Goal: Transaction & Acquisition: Purchase product/service

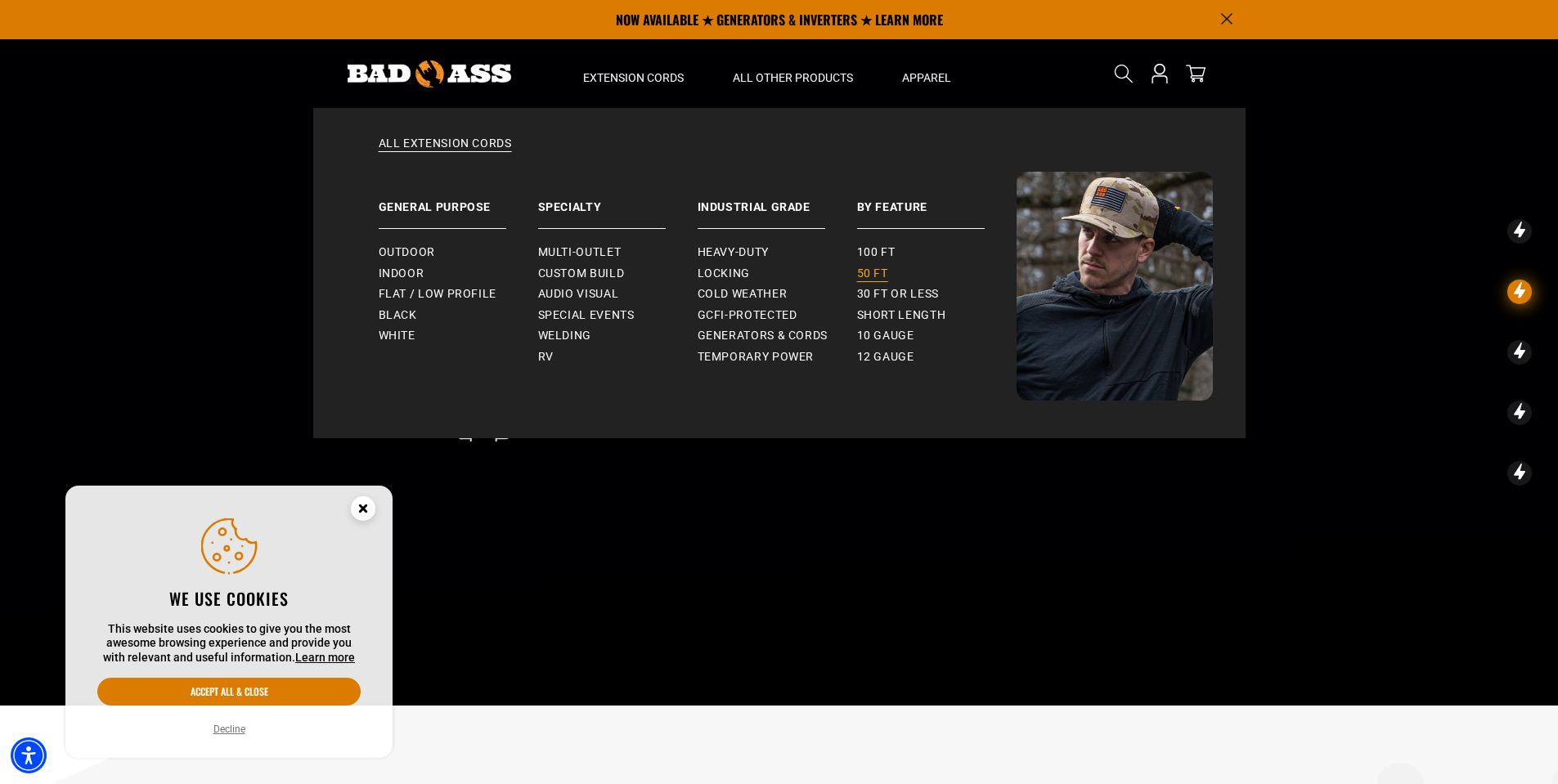
click at [874, 273] on span "50 ft" at bounding box center [873, 273] width 31 height 15
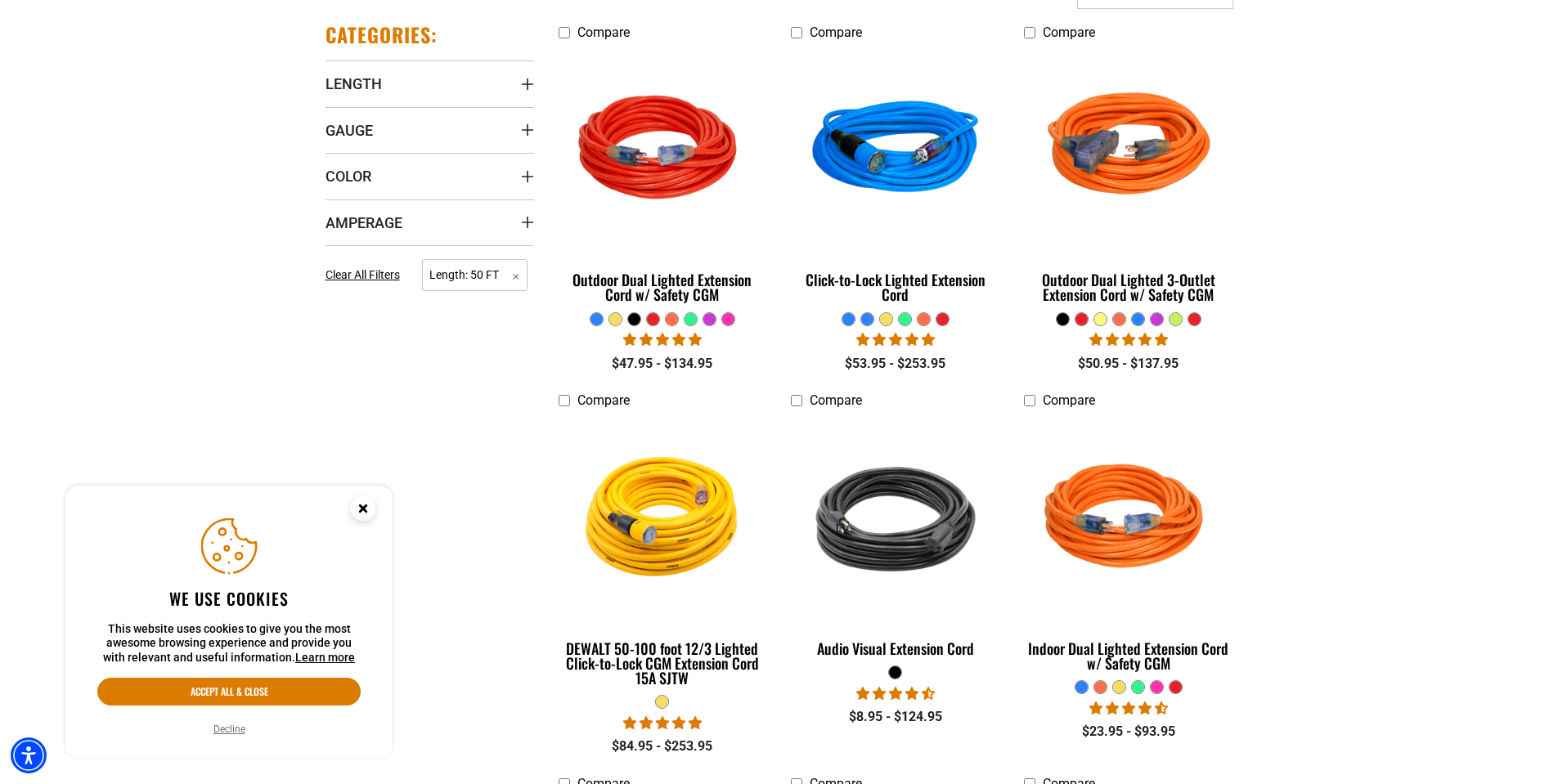
scroll to position [490, 0]
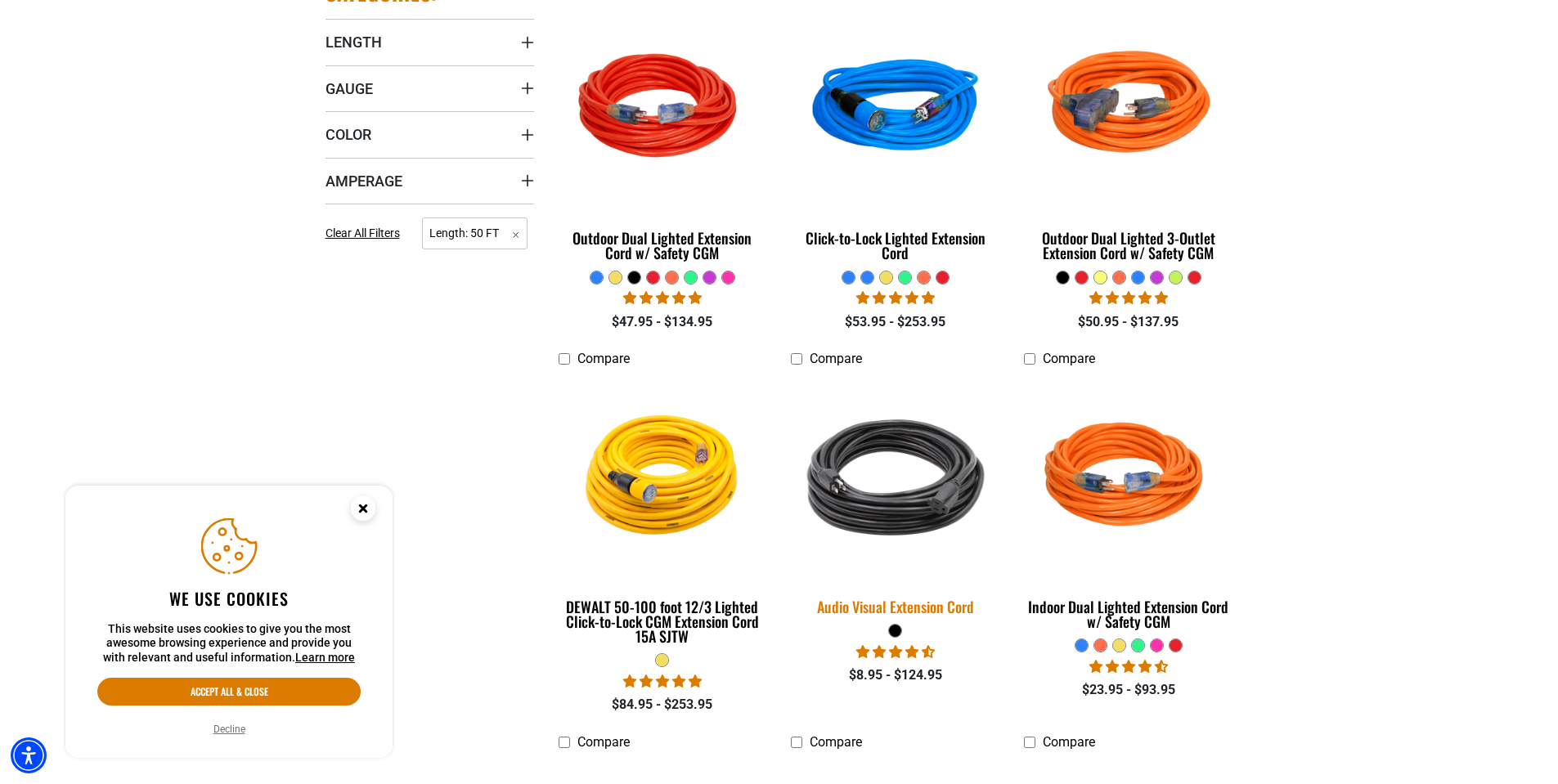
click at [875, 508] on img at bounding box center [896, 477] width 229 height 210
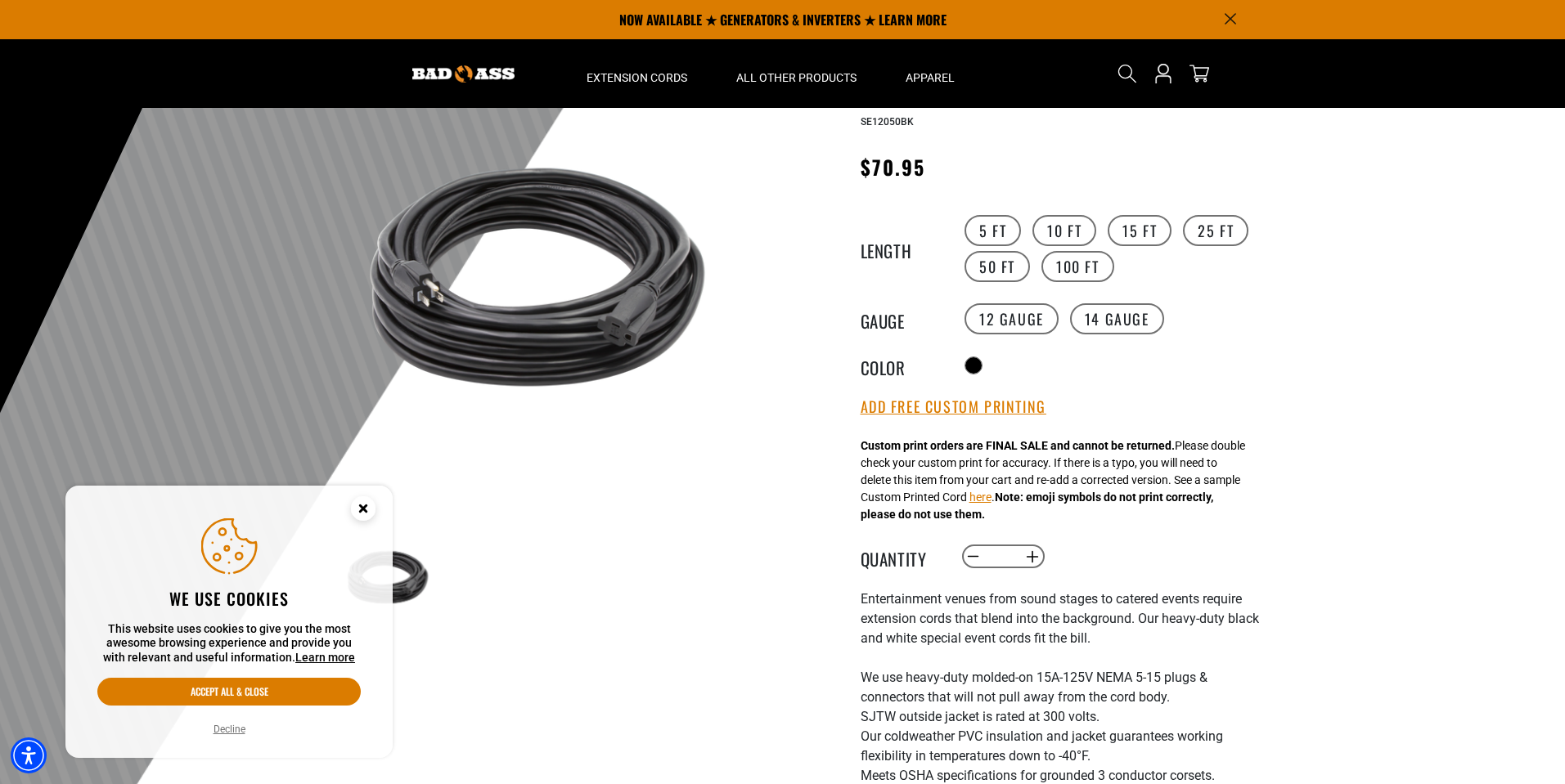
scroll to position [81, 0]
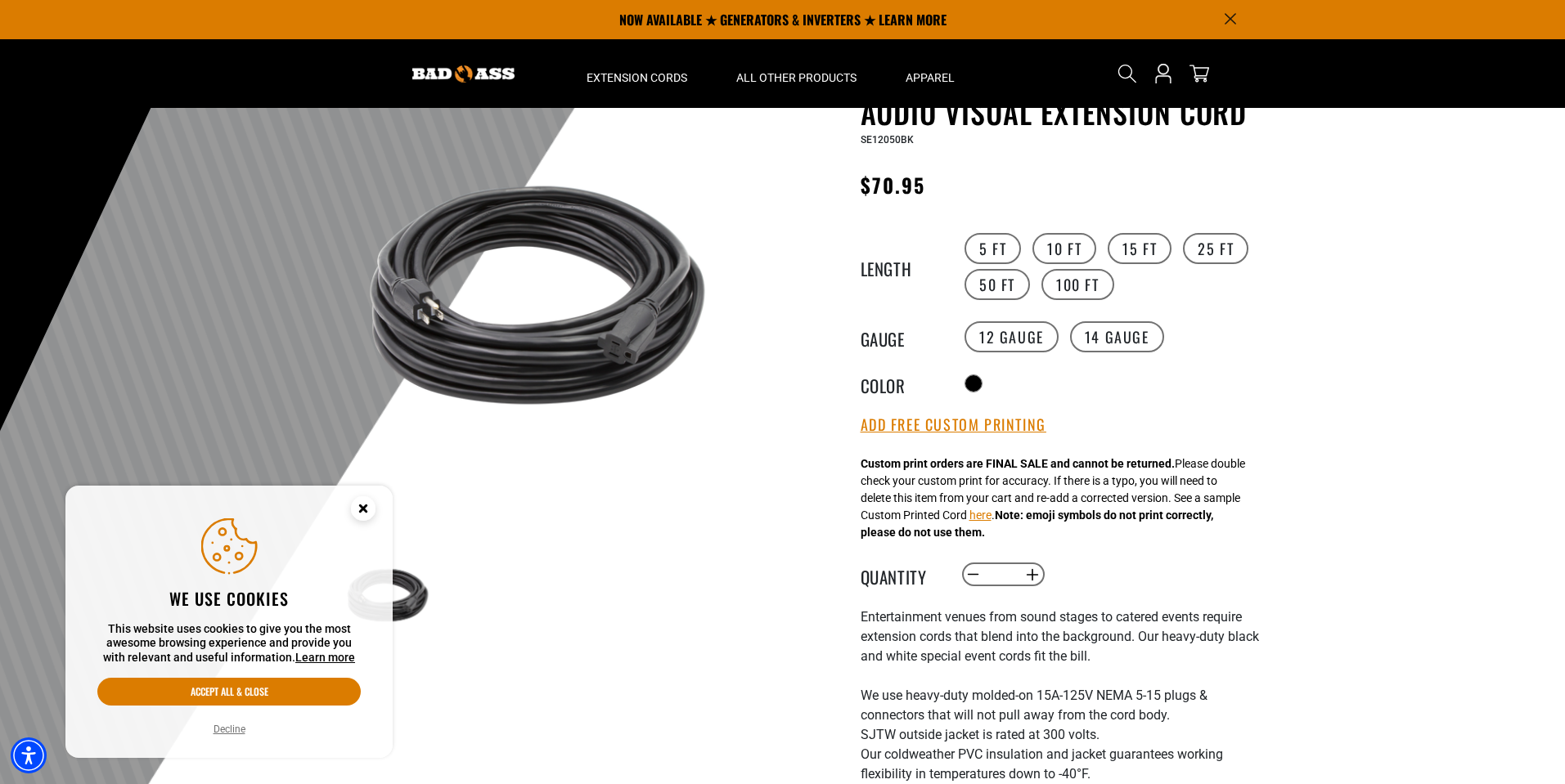
click at [373, 511] on circle "Close this option" at bounding box center [363, 508] width 25 height 24
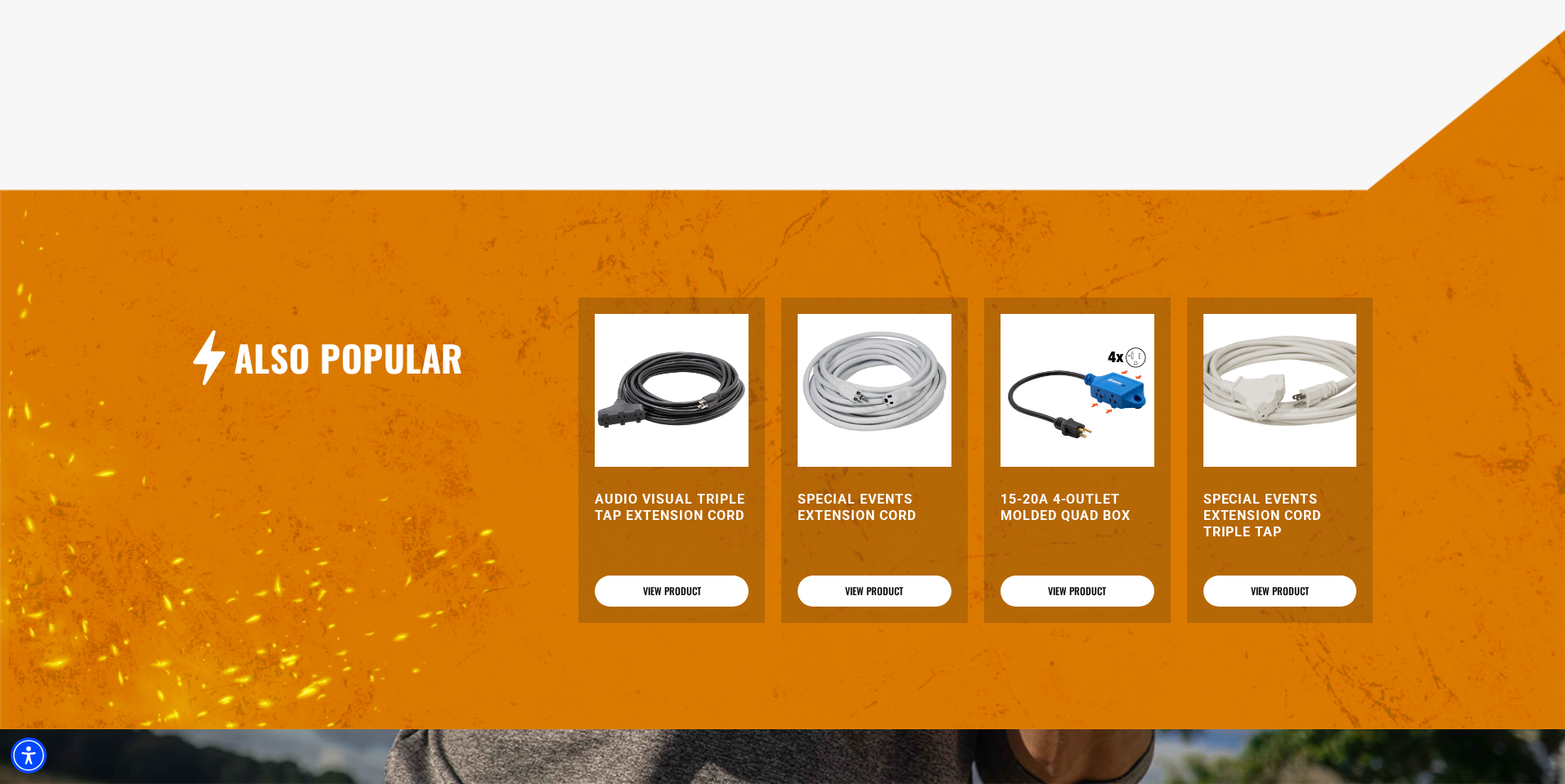
scroll to position [1880, 0]
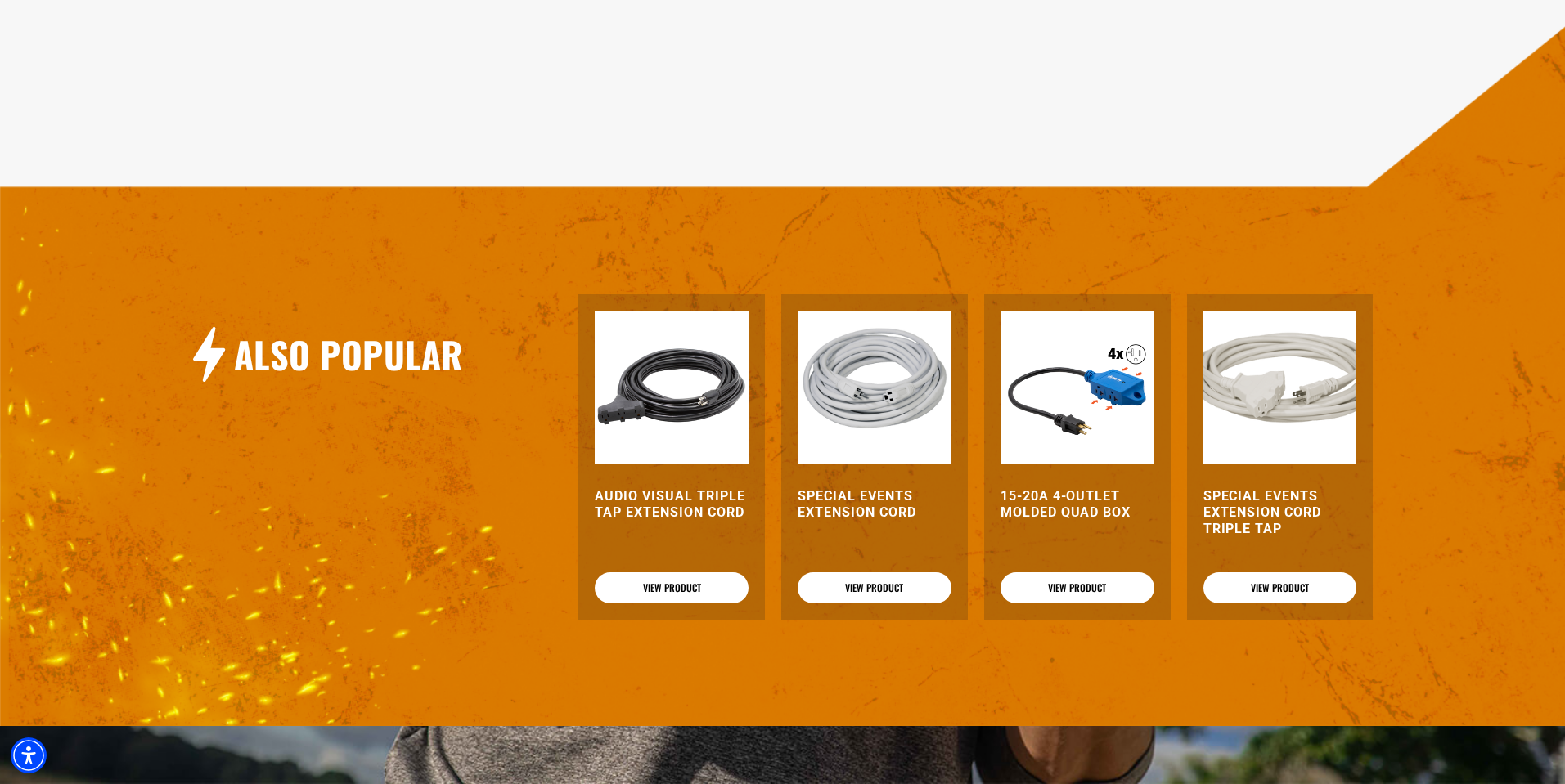
click at [1109, 404] on img at bounding box center [1077, 387] width 154 height 154
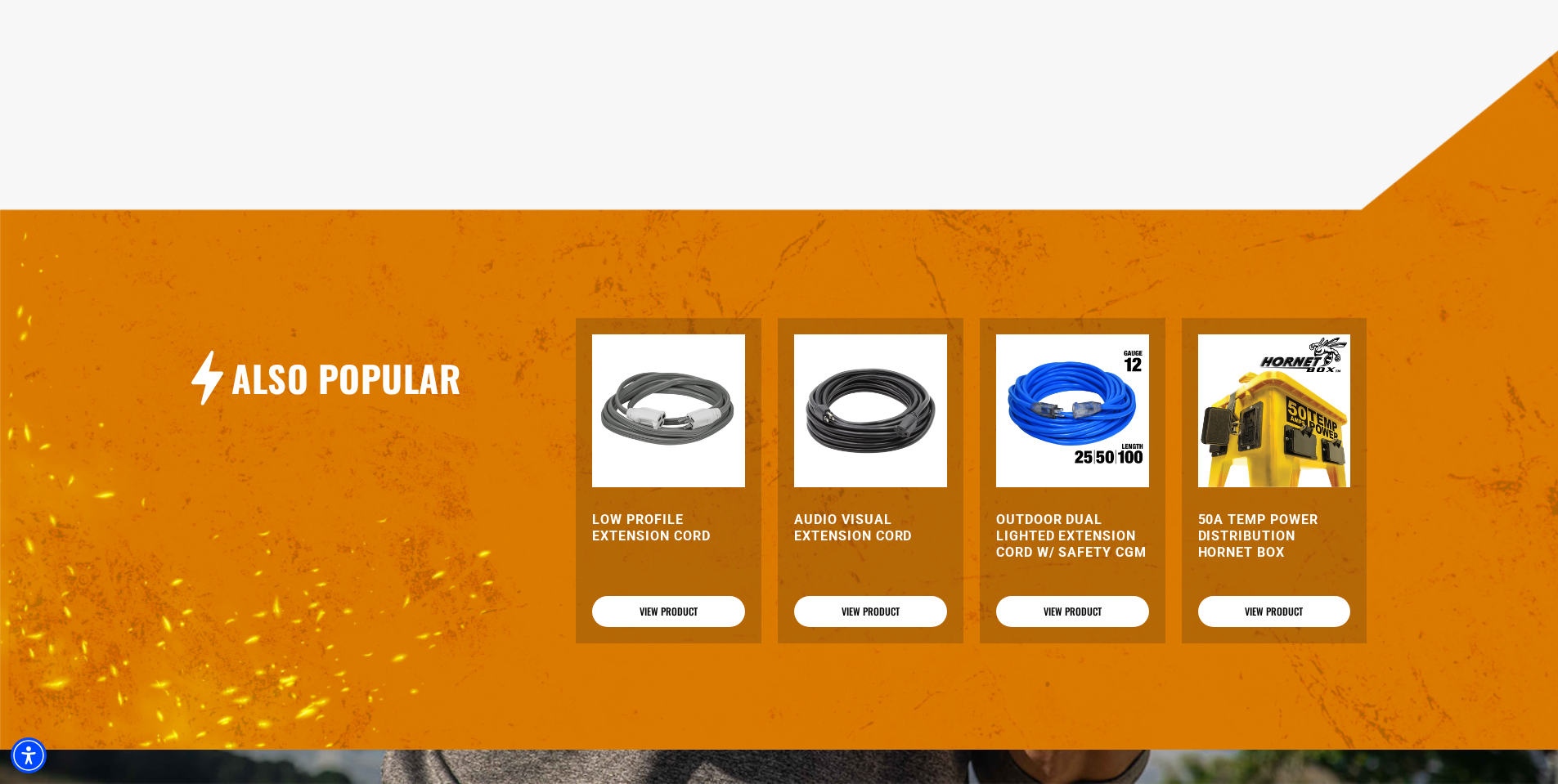
scroll to position [1553, 0]
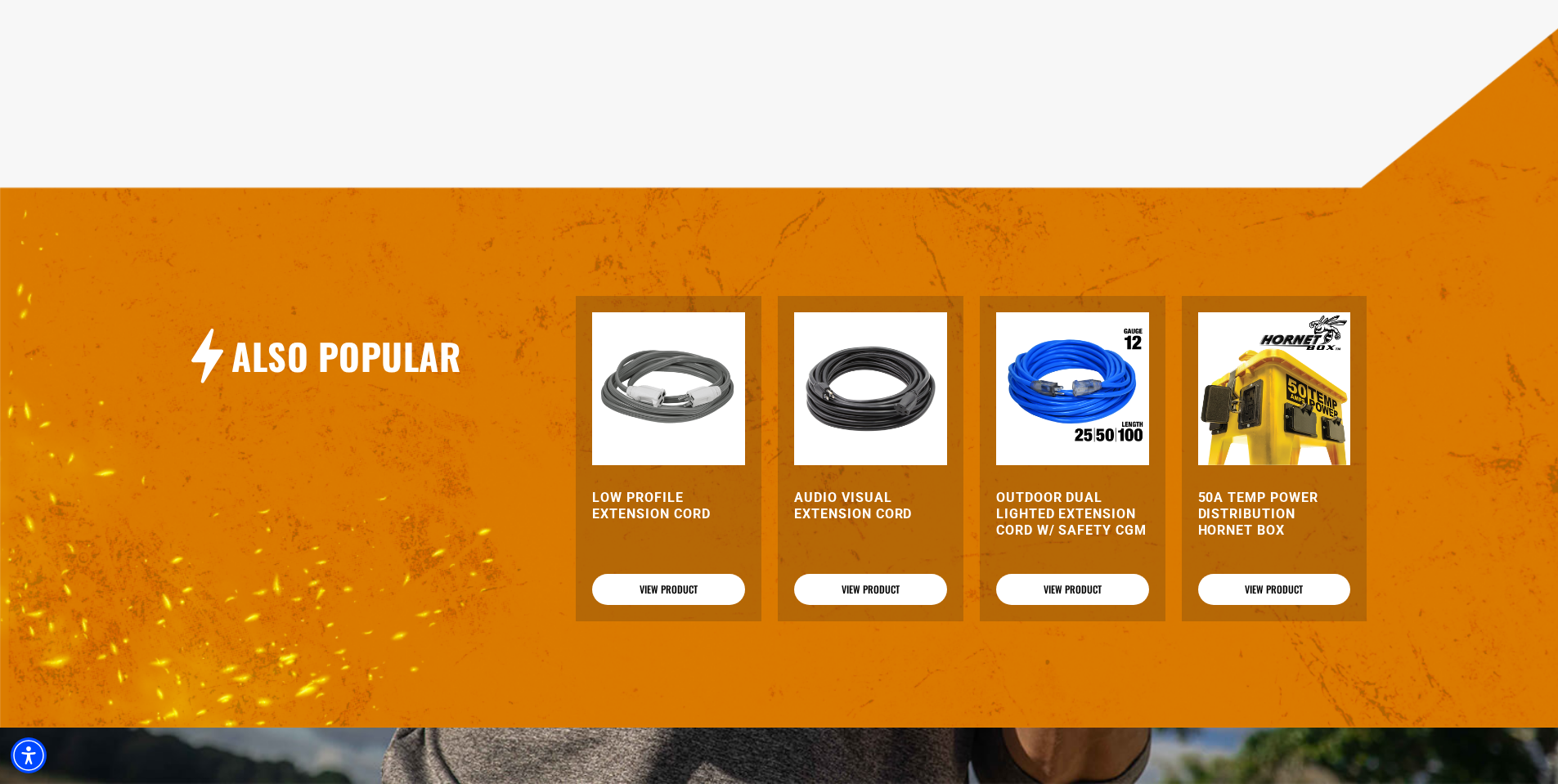
click at [1298, 370] on img at bounding box center [1275, 389] width 153 height 153
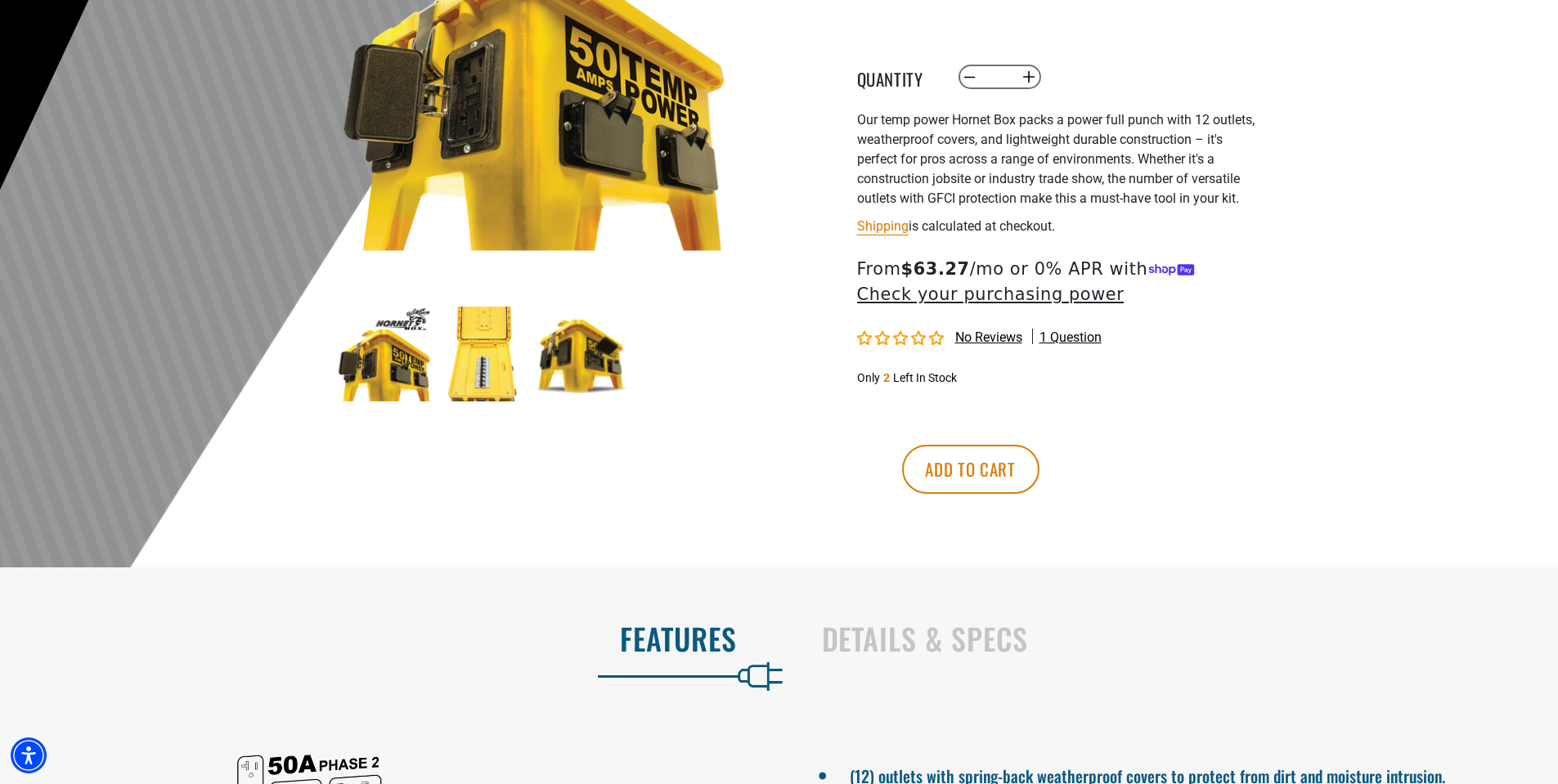
scroll to position [327, 0]
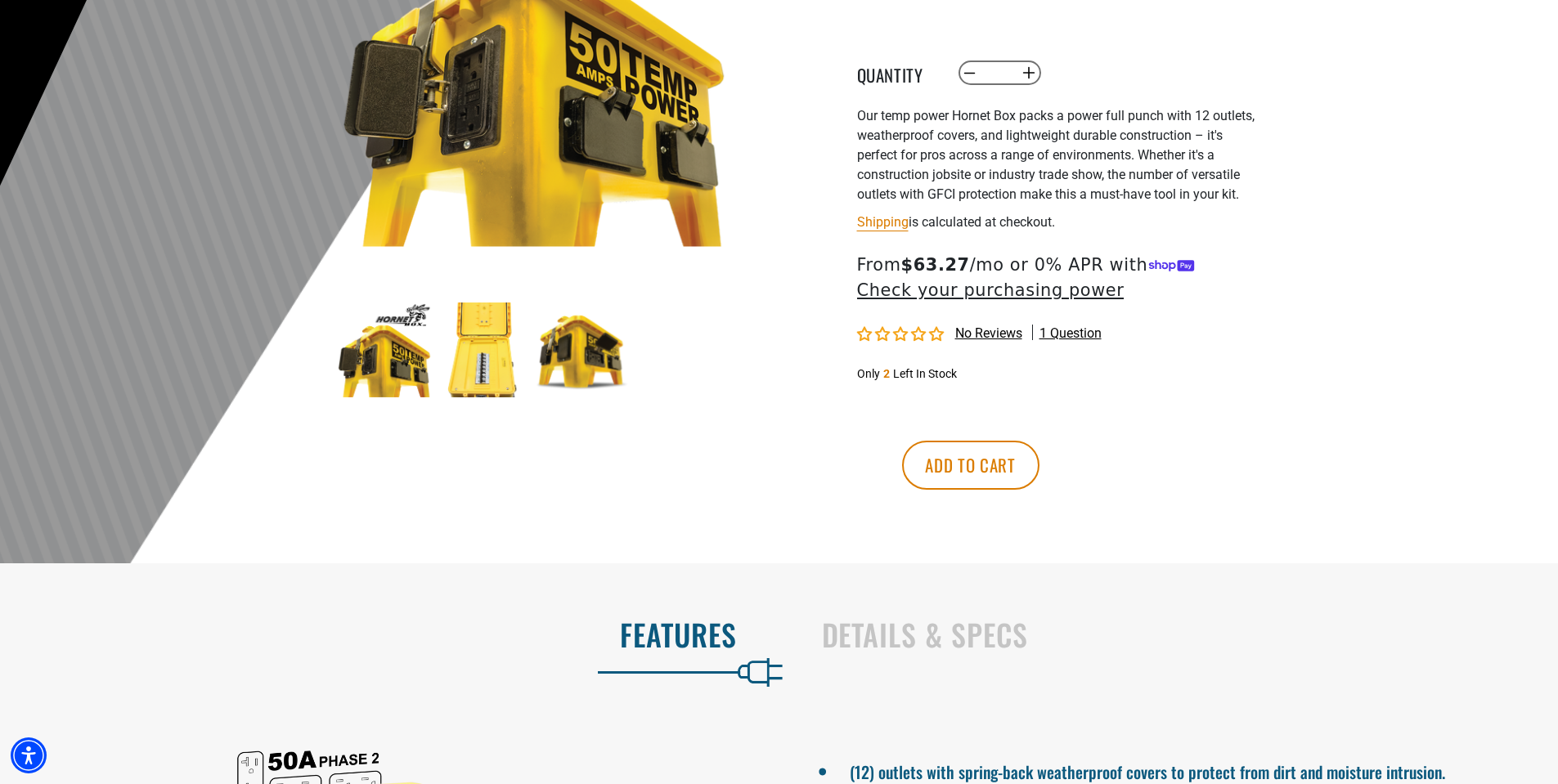
click at [394, 354] on img at bounding box center [384, 350] width 95 height 95
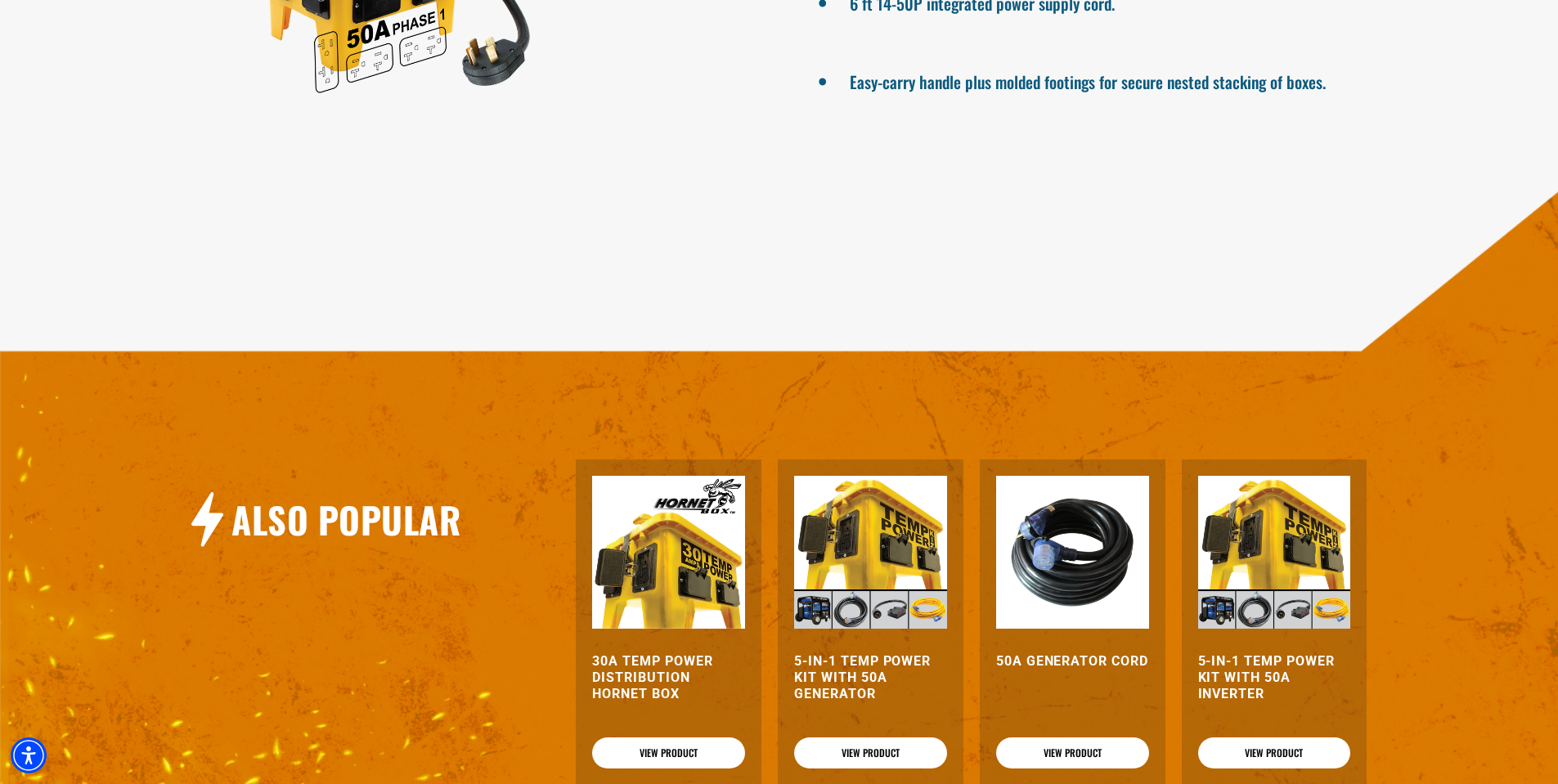
scroll to position [1390, 0]
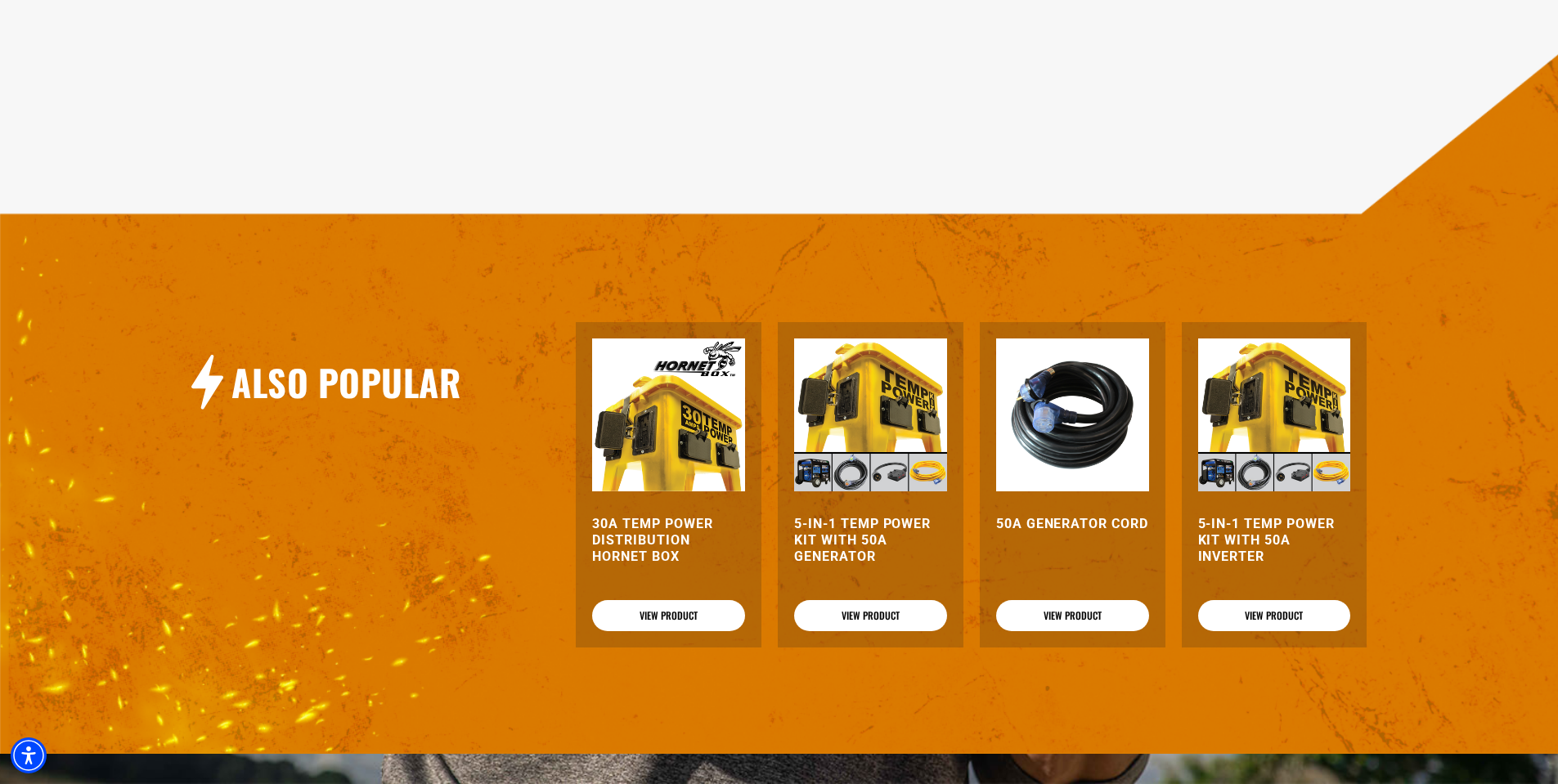
click at [852, 406] on img at bounding box center [871, 415] width 153 height 153
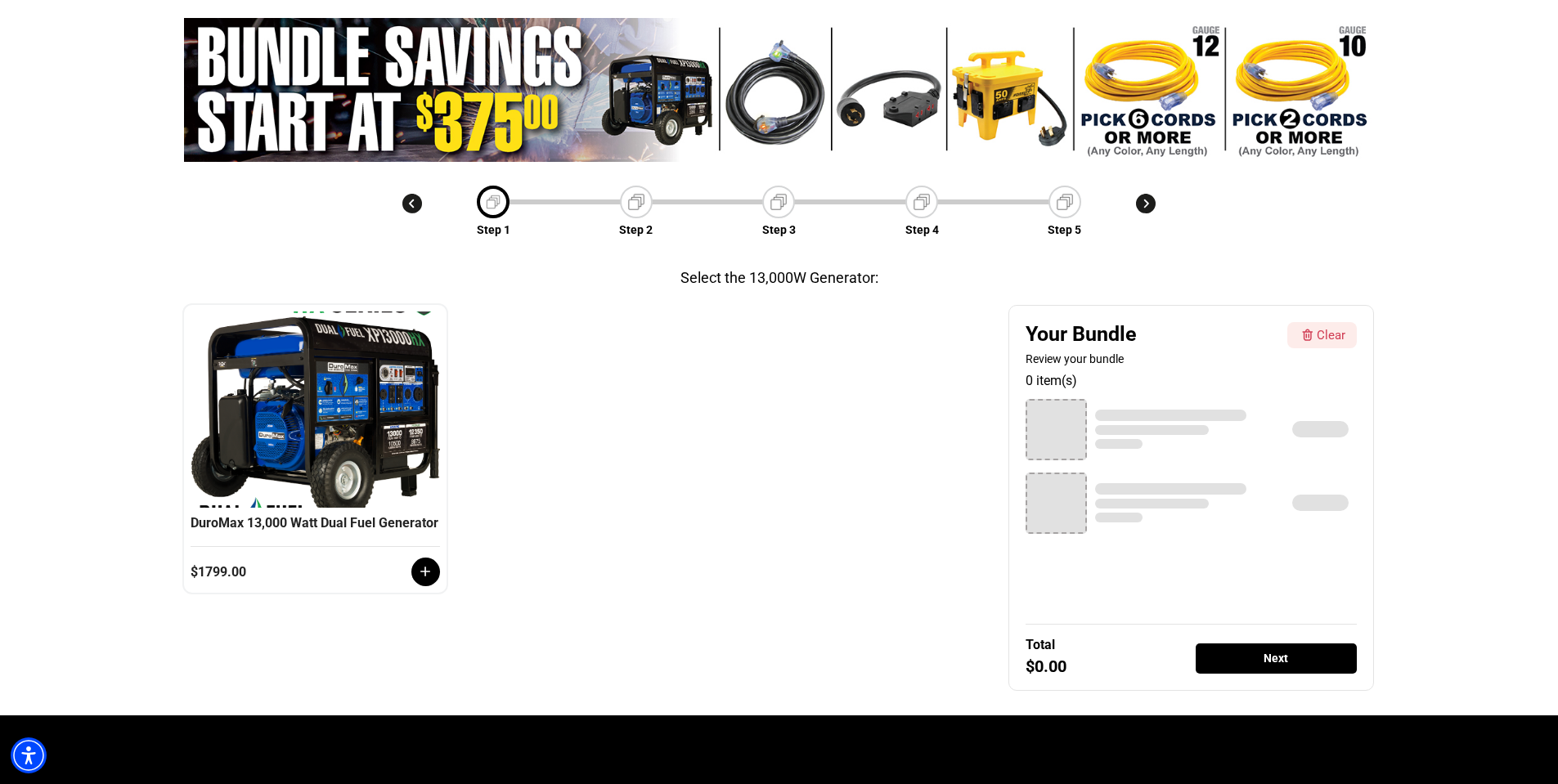
scroll to position [164, 0]
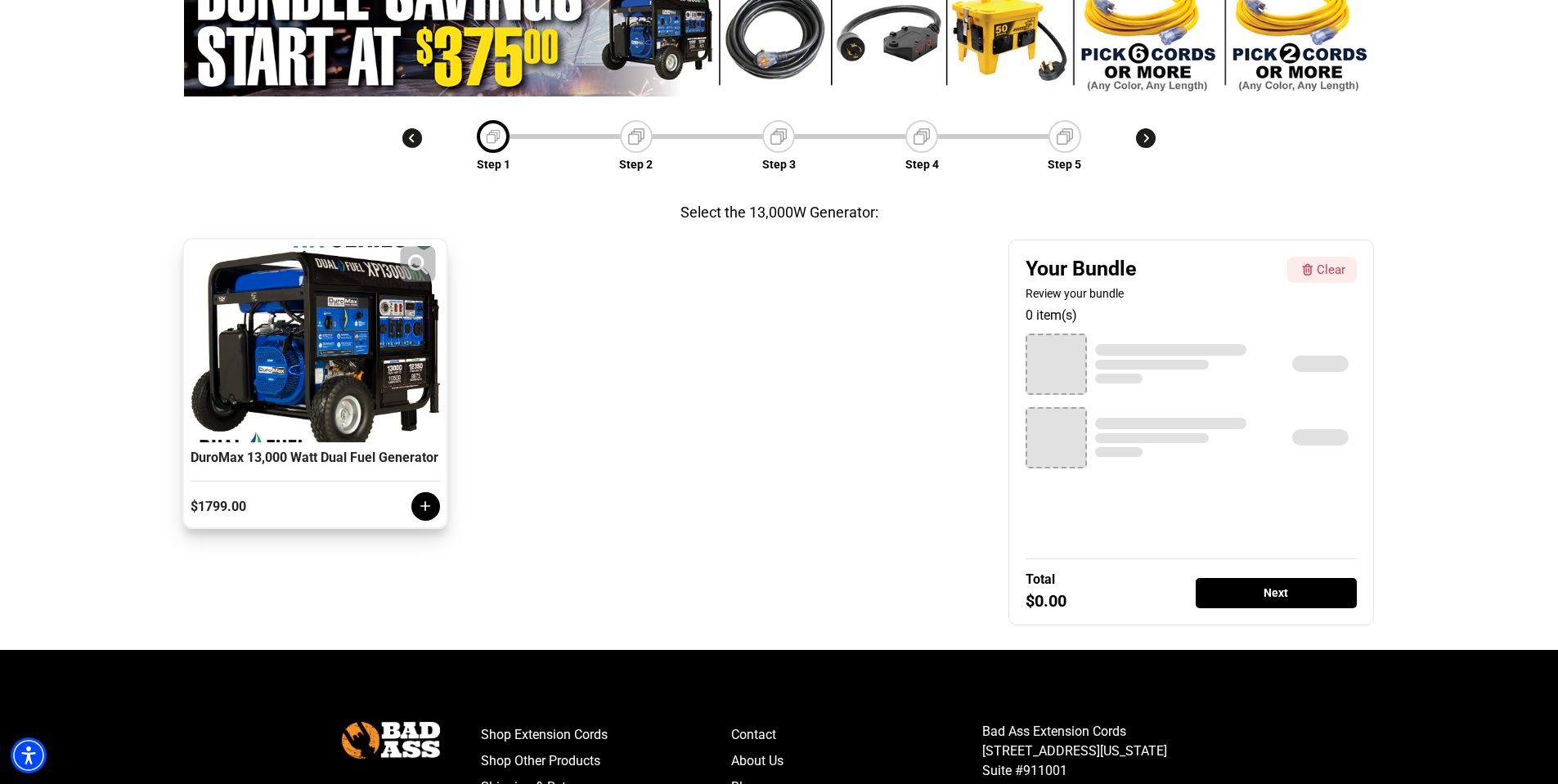
click at [315, 383] on div at bounding box center [316, 344] width 241 height 196
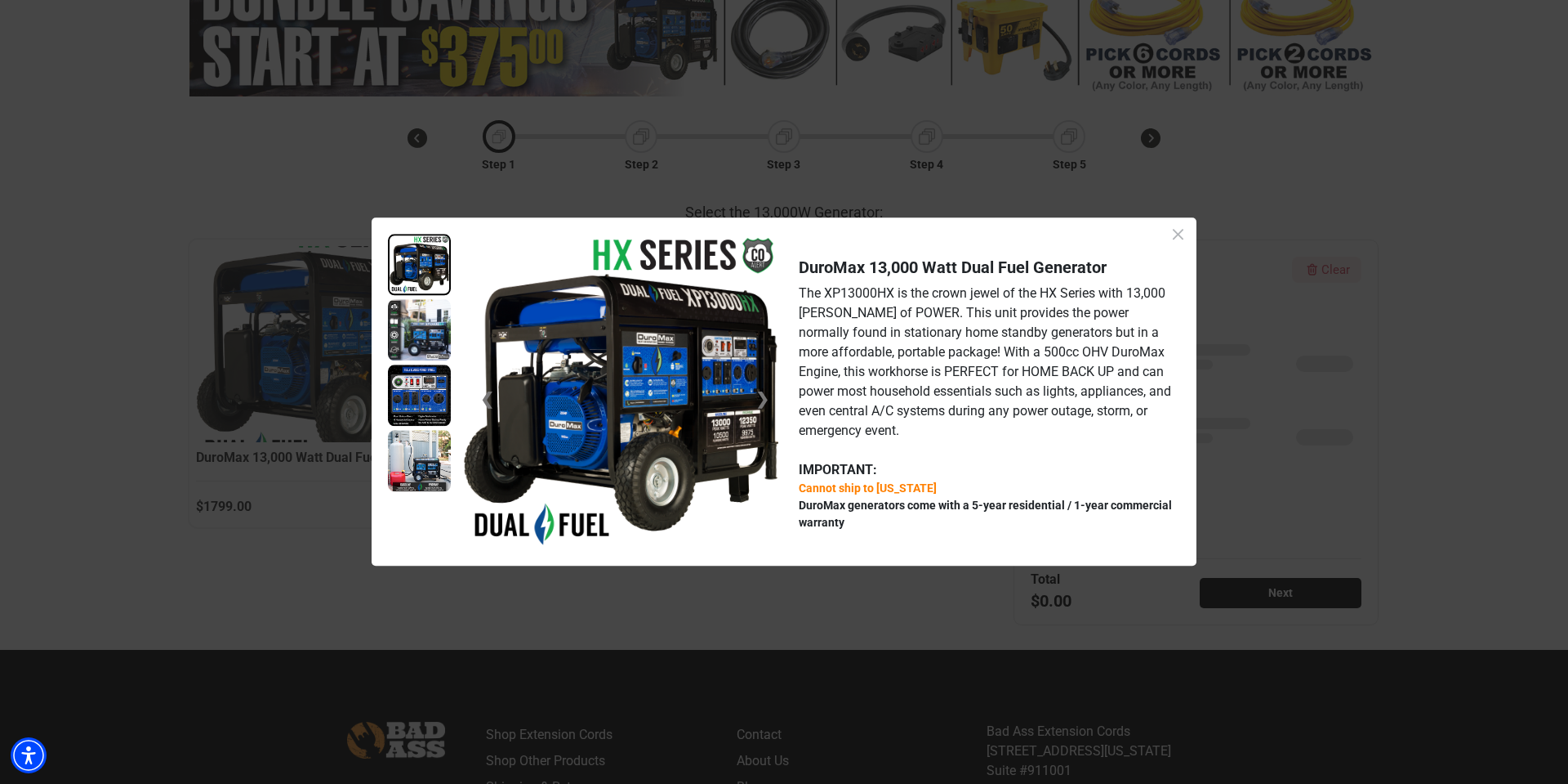
click at [1181, 234] on icon "Close dialog" at bounding box center [1178, 234] width 21 height 21
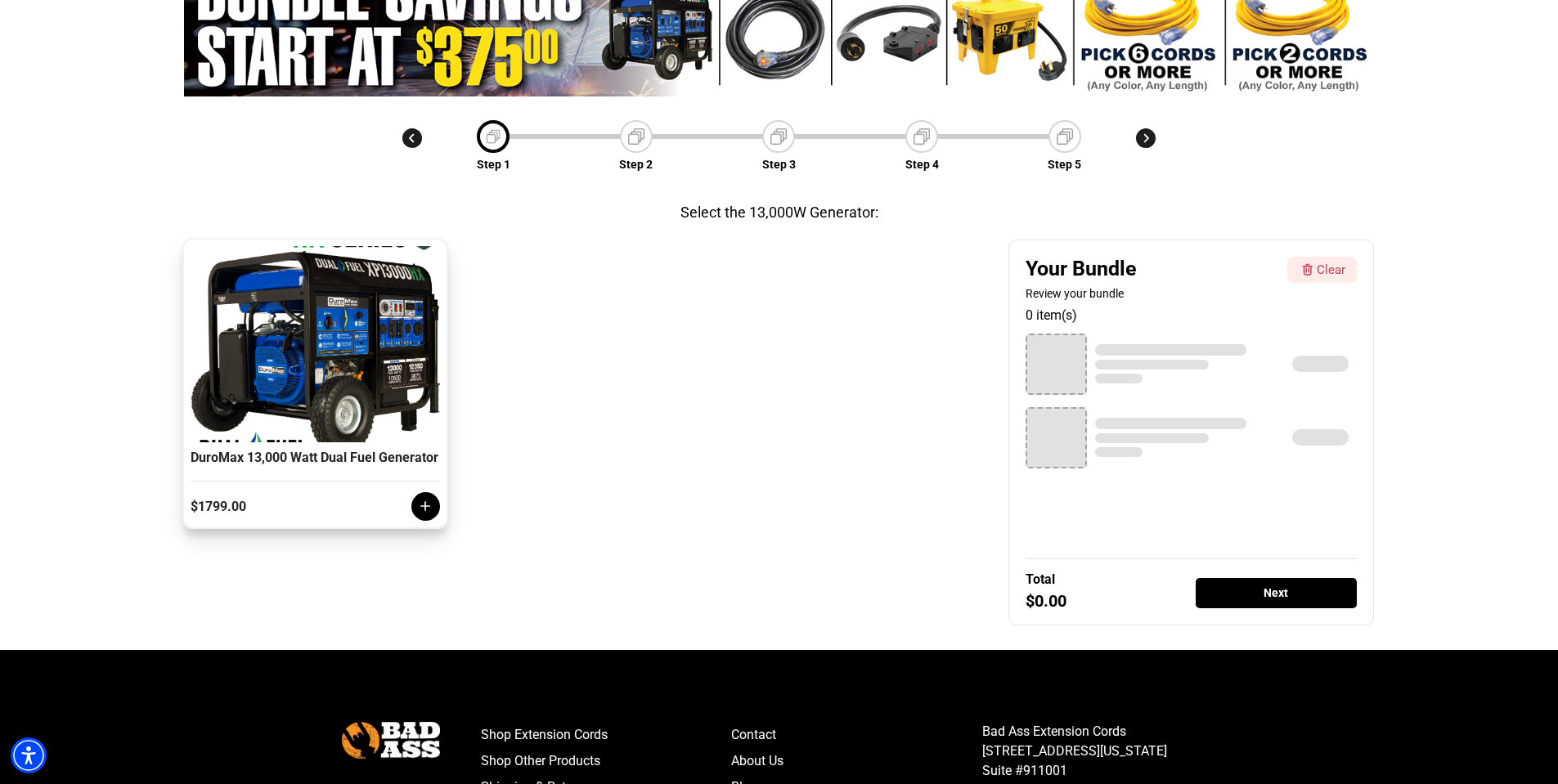
click at [427, 513] on icon at bounding box center [425, 506] width 17 height 17
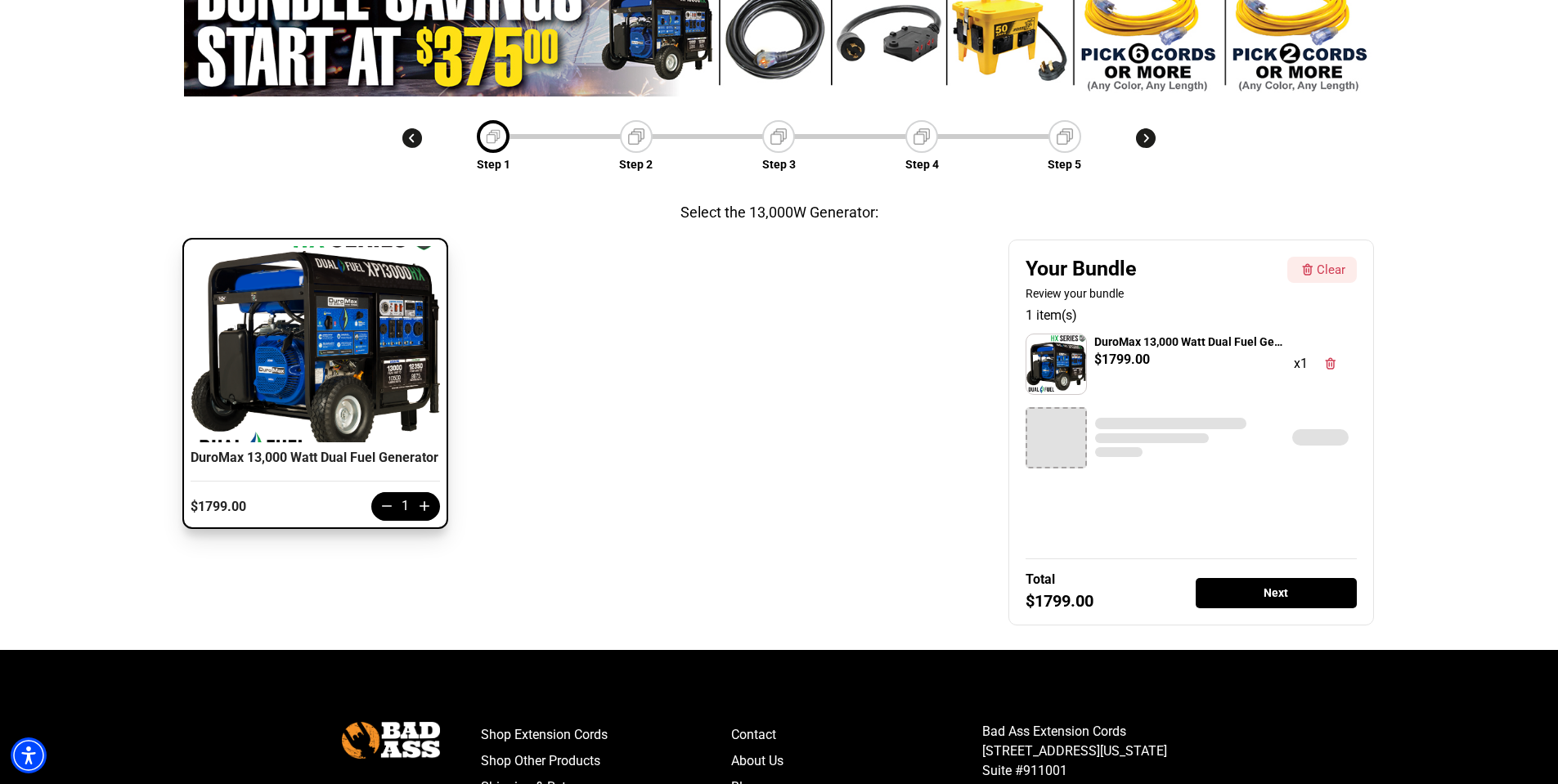
click at [1288, 600] on div "Next" at bounding box center [1276, 593] width 162 height 30
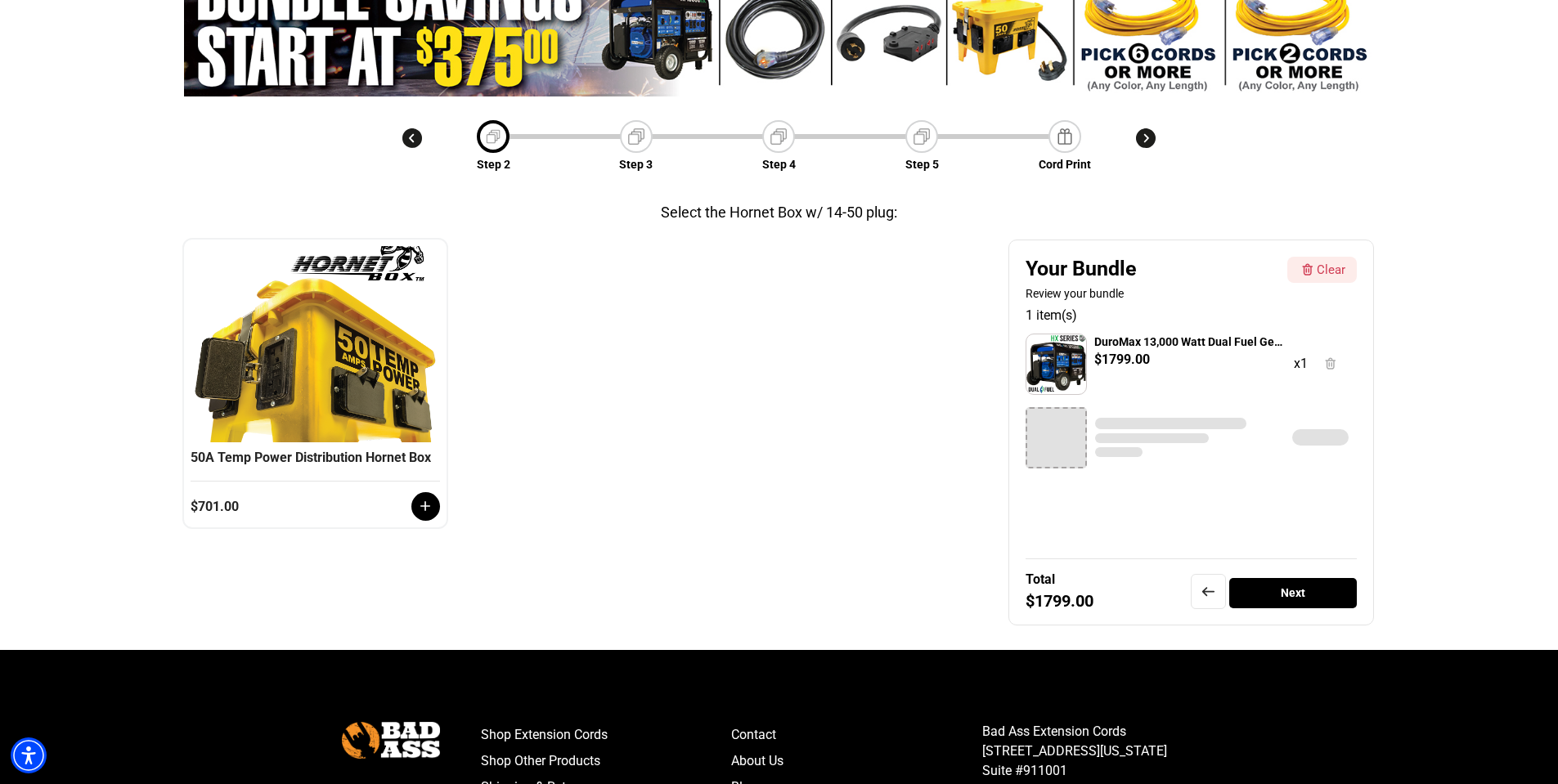
scroll to position [57, 0]
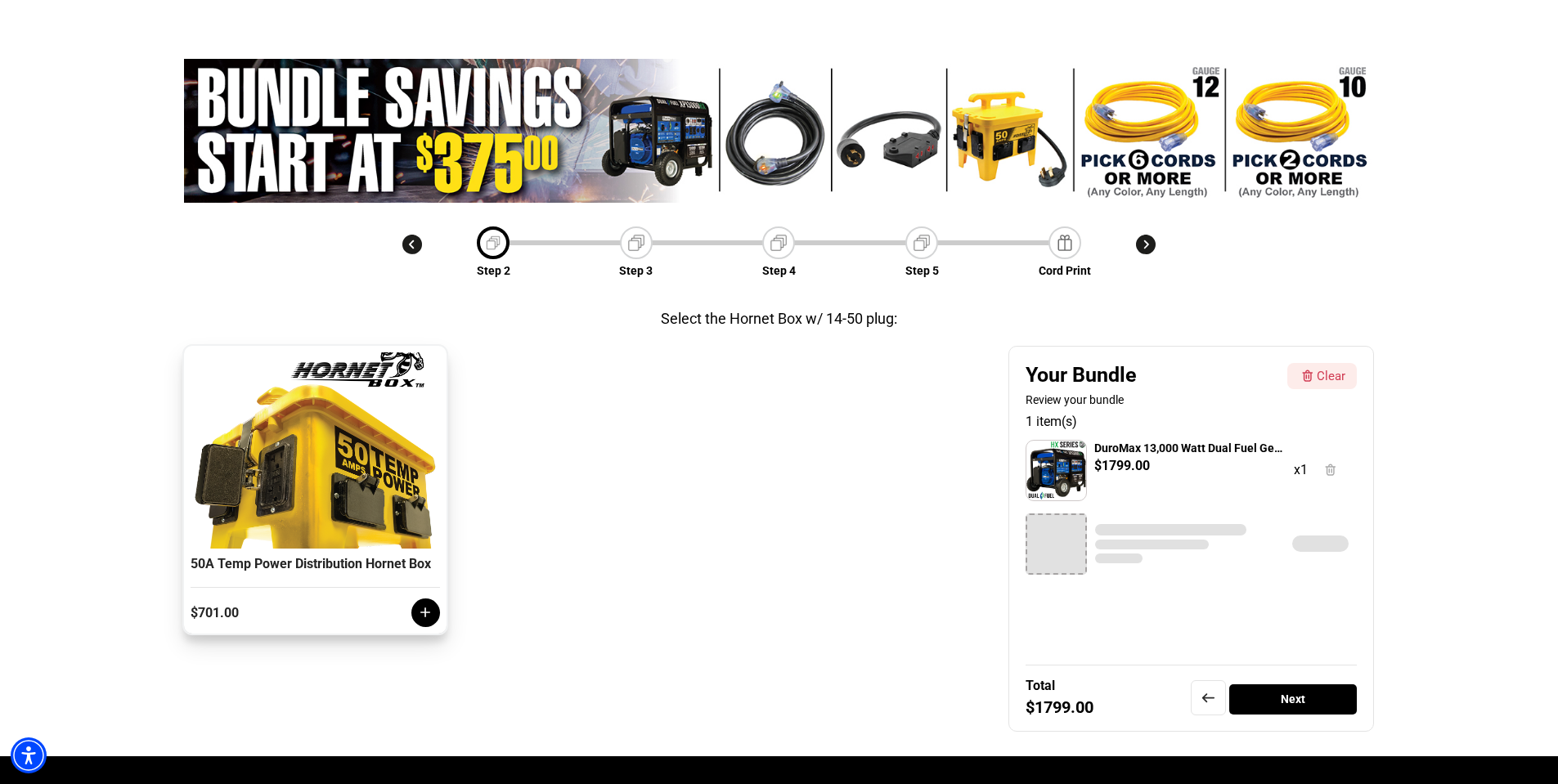
click at [431, 619] on icon at bounding box center [425, 612] width 17 height 17
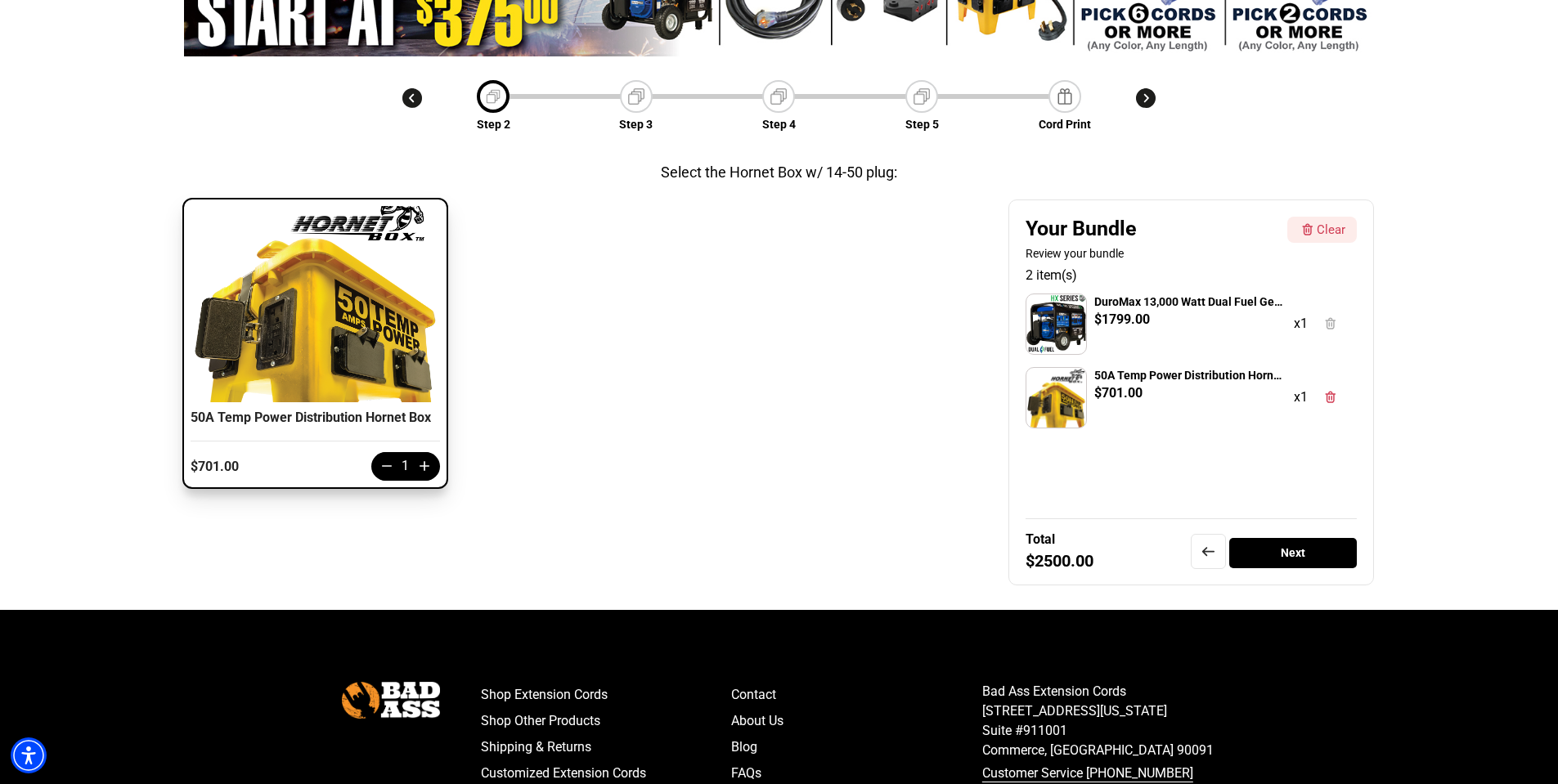
scroll to position [220, 0]
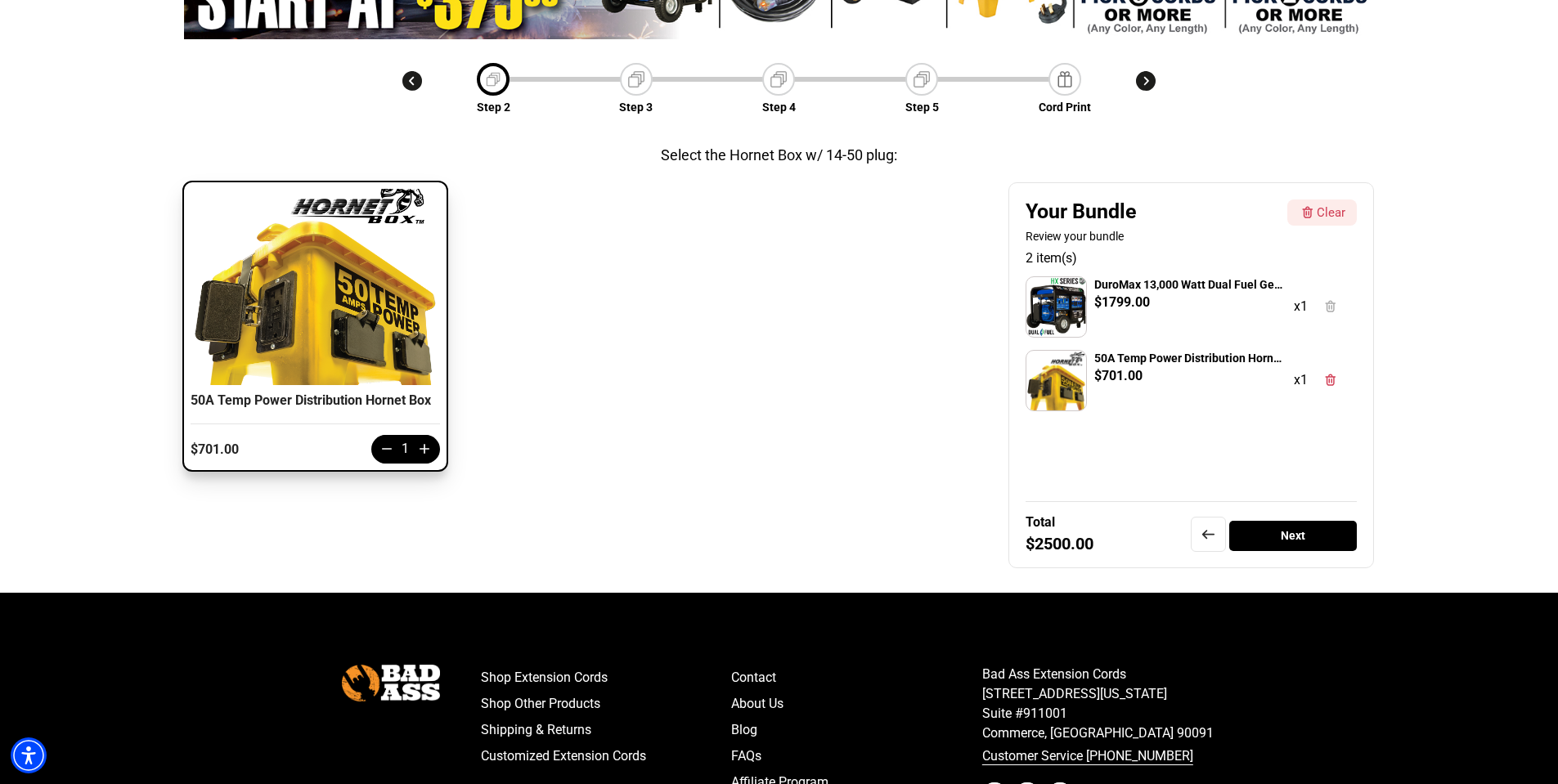
click at [1302, 539] on div "Next" at bounding box center [1293, 535] width 128 height 30
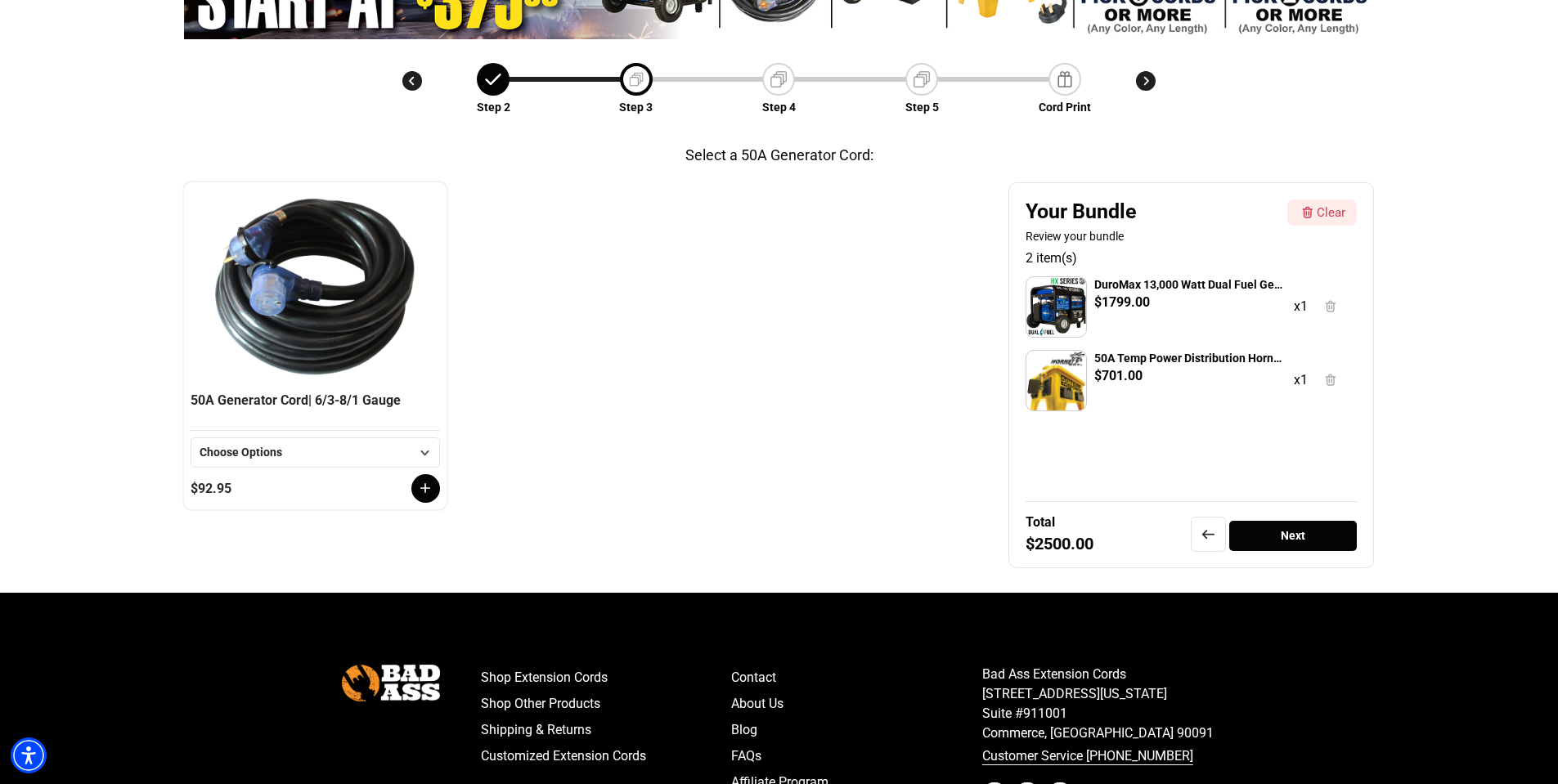
scroll to position [57, 0]
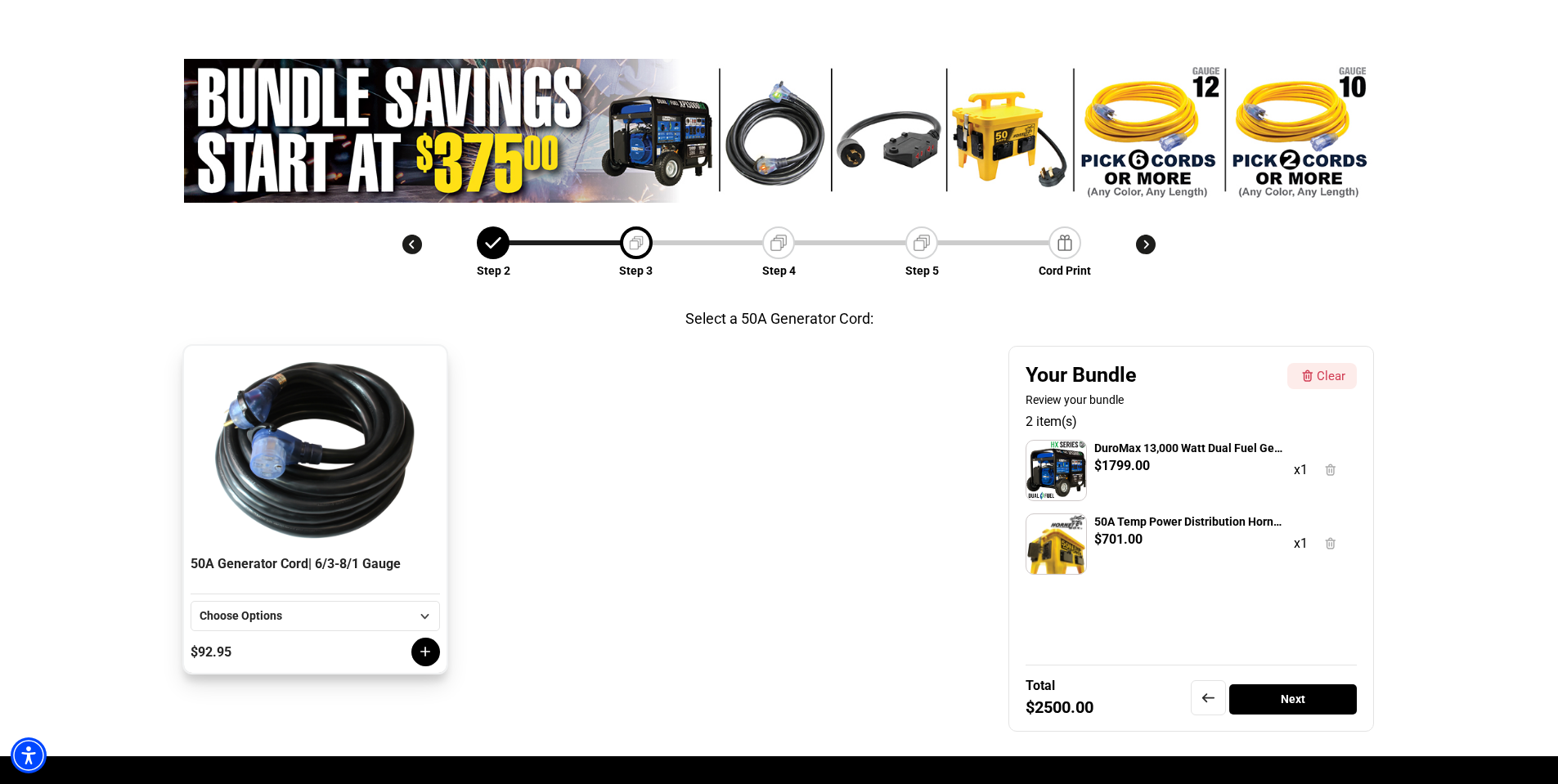
click at [401, 613] on div "Choose Options" at bounding box center [305, 616] width 211 height 18
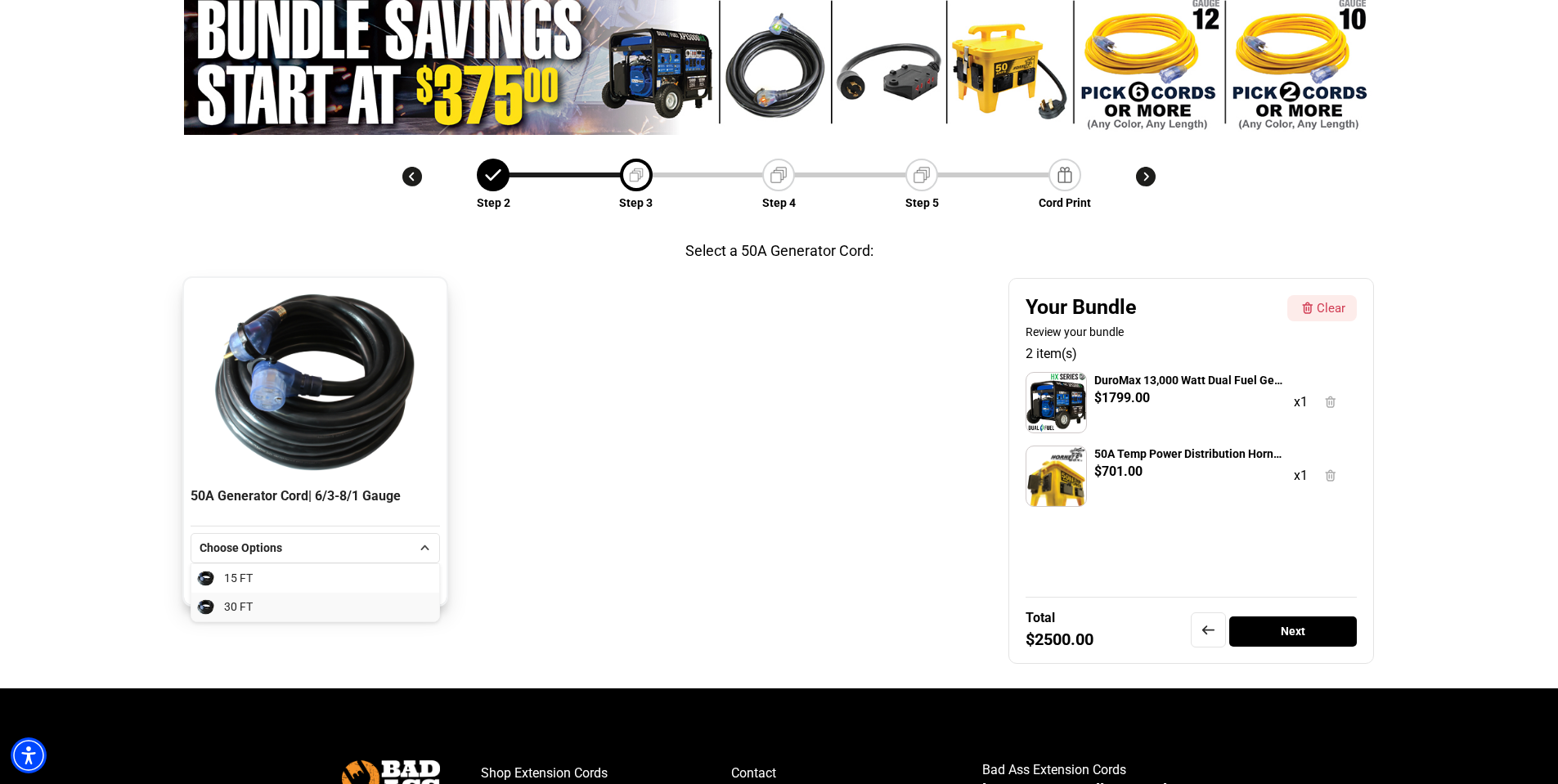
scroll to position [139, 0]
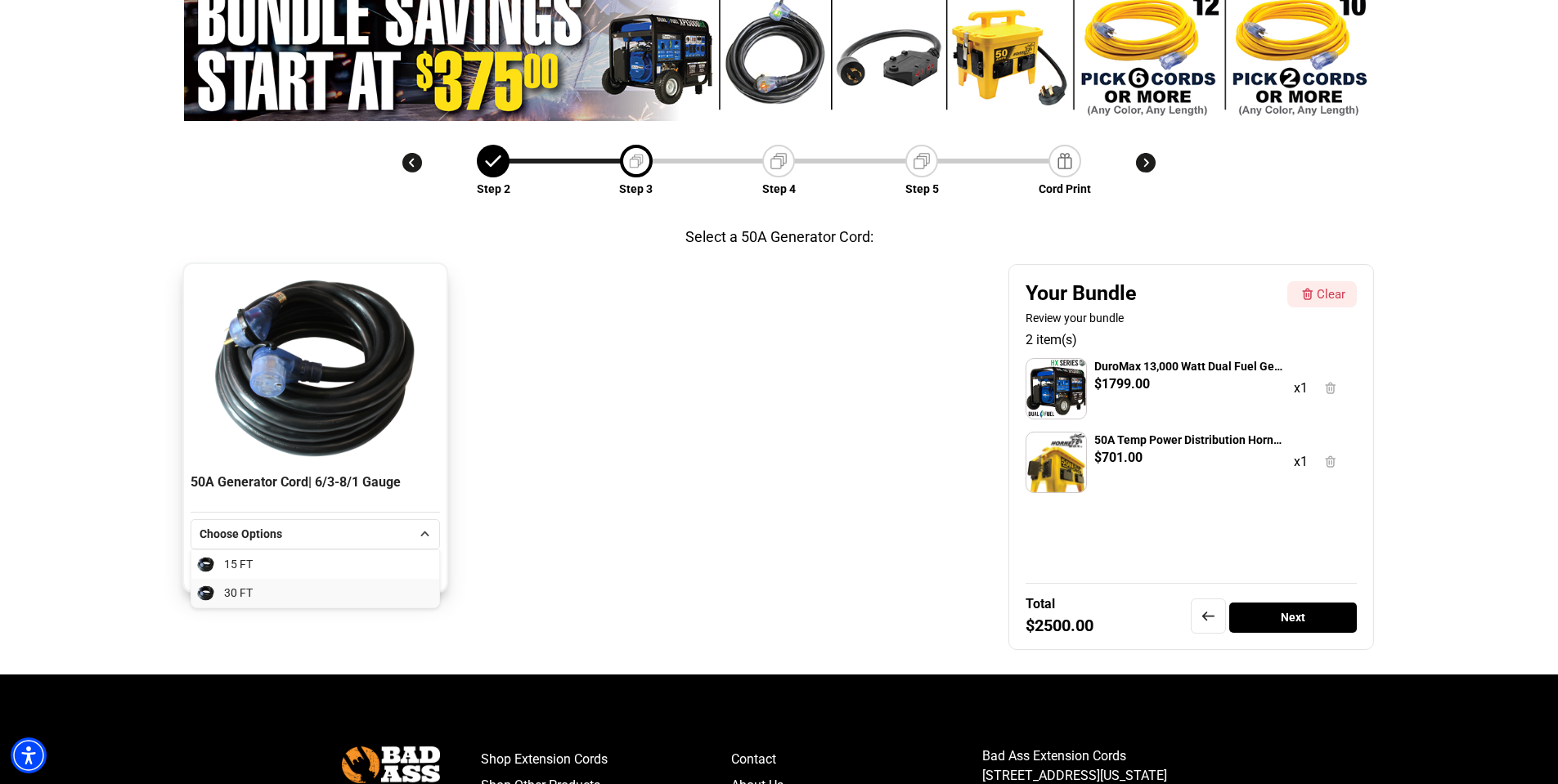
click at [350, 594] on li "30 FT" at bounding box center [315, 592] width 248 height 28
click at [395, 534] on div "30 FT" at bounding box center [315, 534] width 190 height 18
click at [369, 571] on li "15 FT" at bounding box center [315, 564] width 248 height 28
click at [409, 584] on div "❮ ❯ 50A Generator Cord | 6/3-8/1 Gauge 15 FT 15 FT 30 FT $92.95" at bounding box center [316, 427] width 263 height 327
click at [428, 573] on icon at bounding box center [425, 569] width 17 height 17
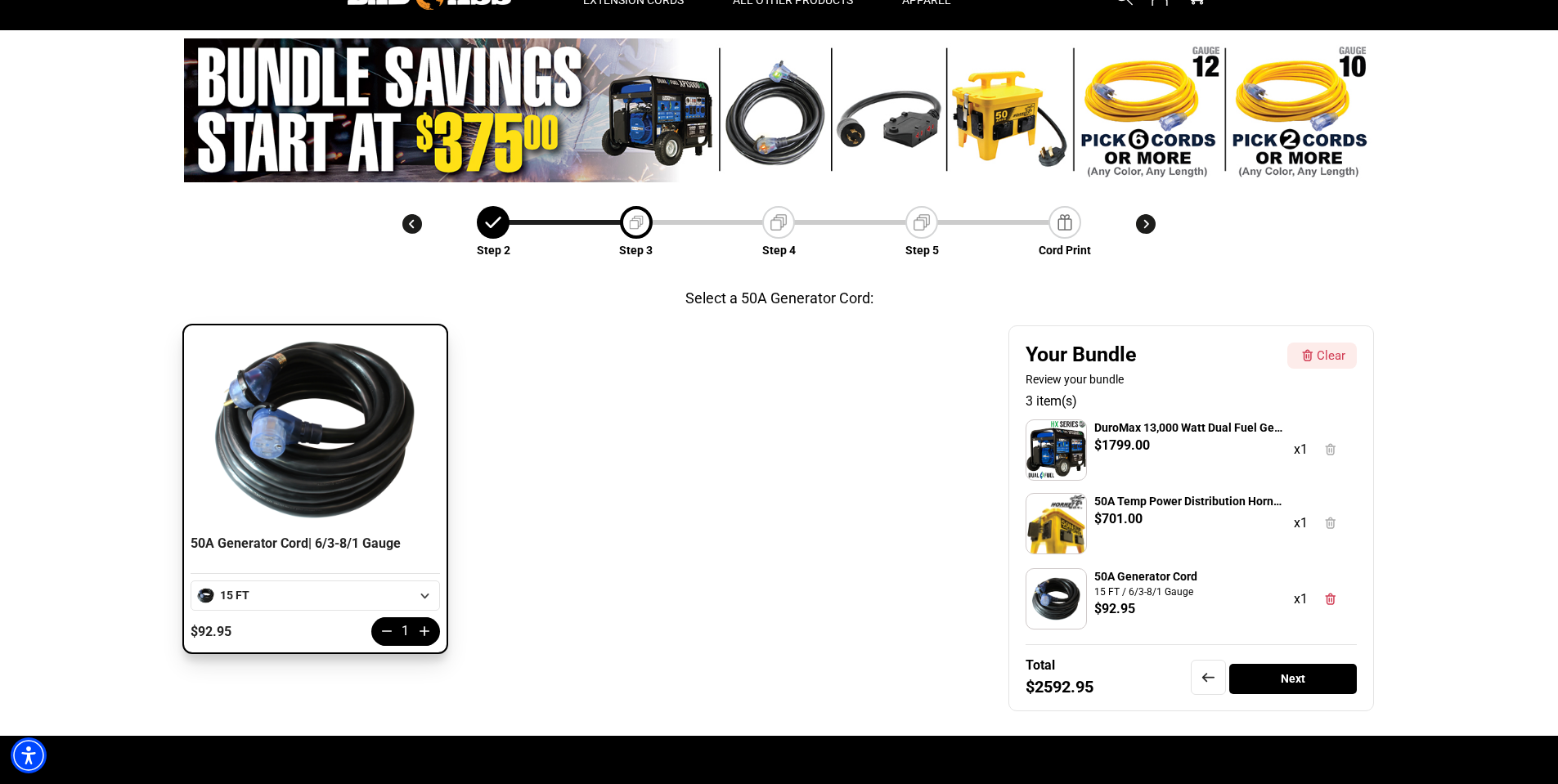
scroll to position [81, 0]
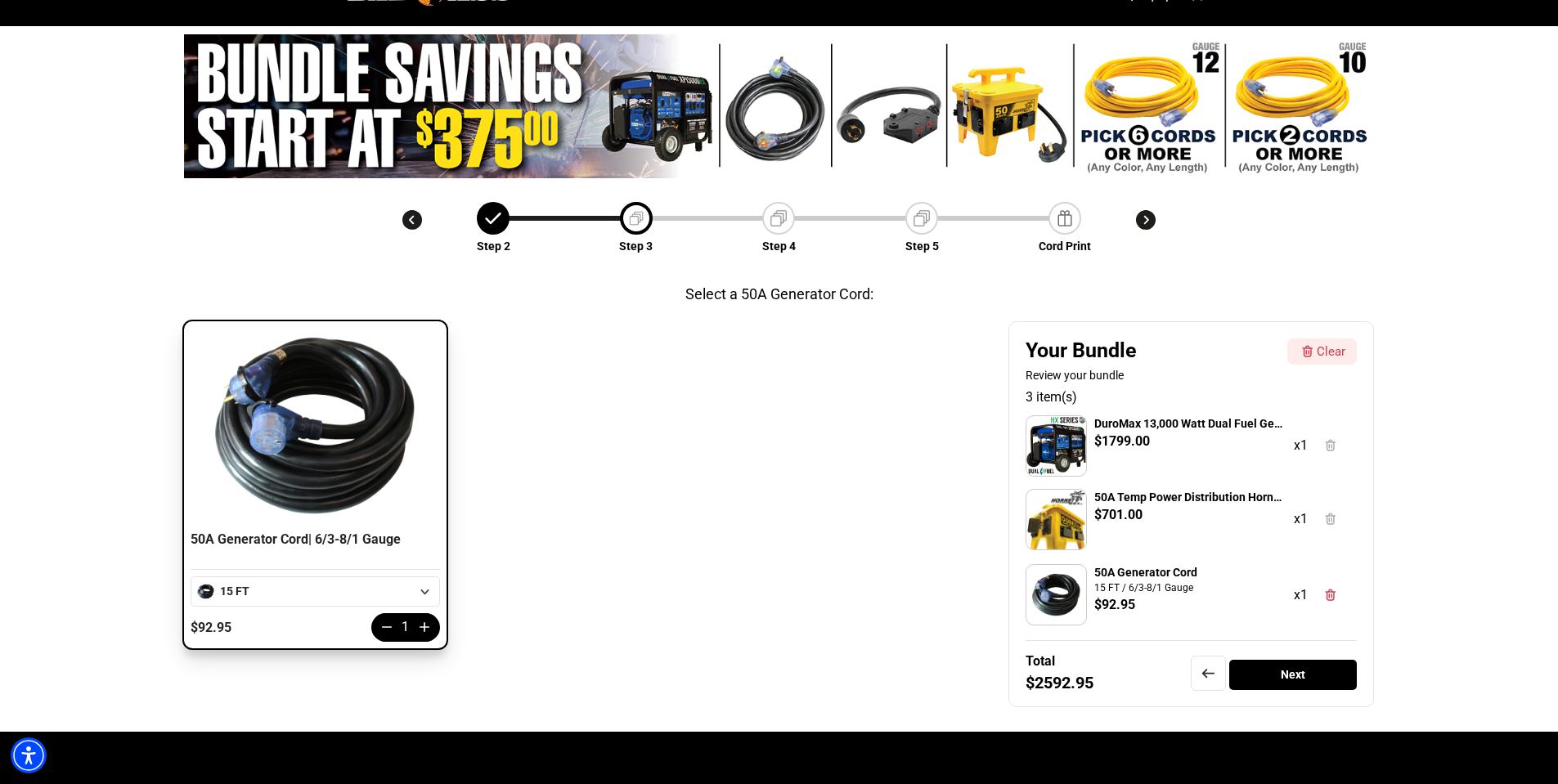
click at [1313, 674] on div "Next" at bounding box center [1293, 674] width 128 height 30
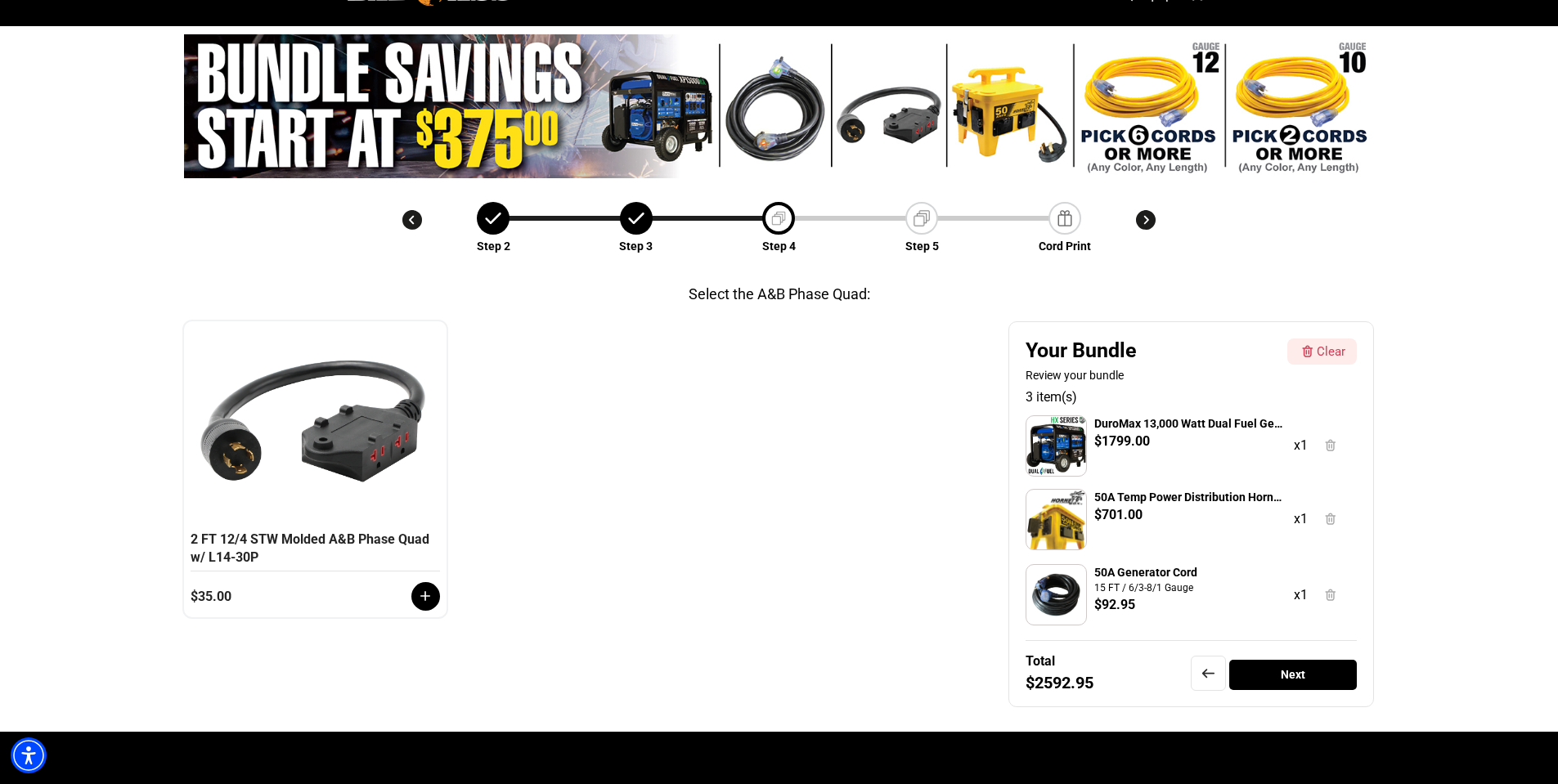
scroll to position [57, 0]
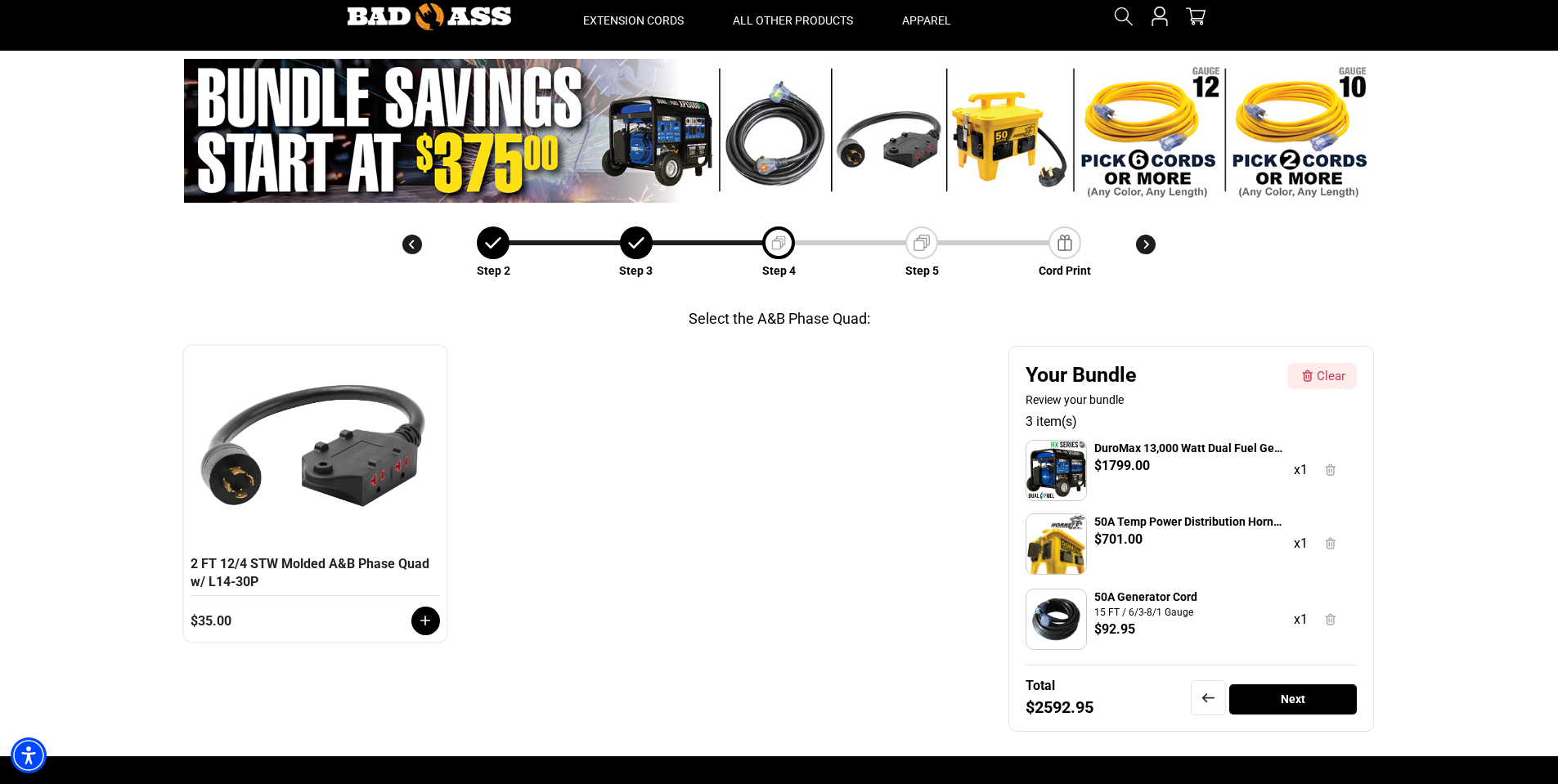
click at [1309, 698] on div "Next" at bounding box center [1293, 699] width 128 height 30
click at [417, 624] on div at bounding box center [426, 620] width 28 height 28
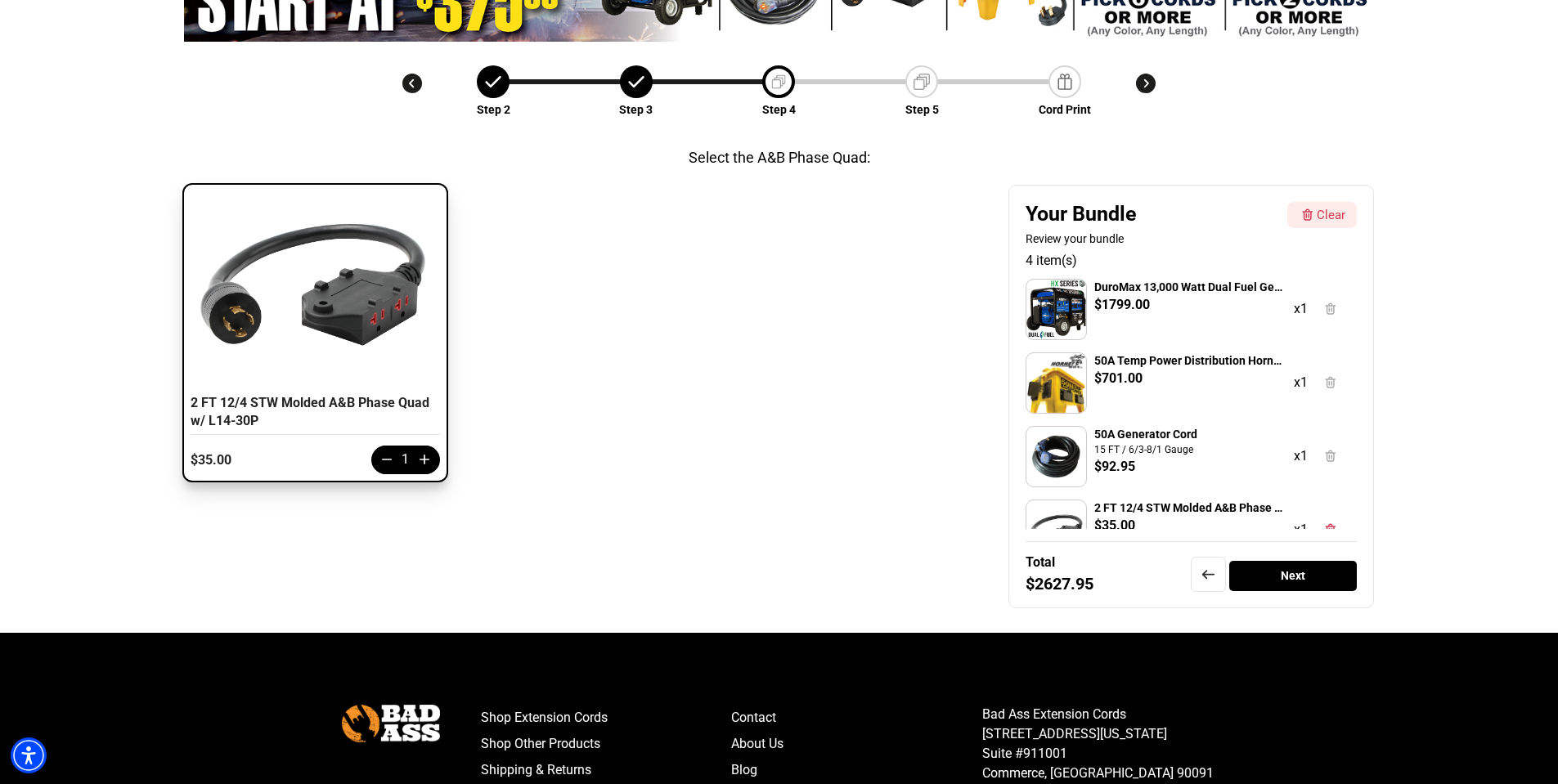
scroll to position [220, 0]
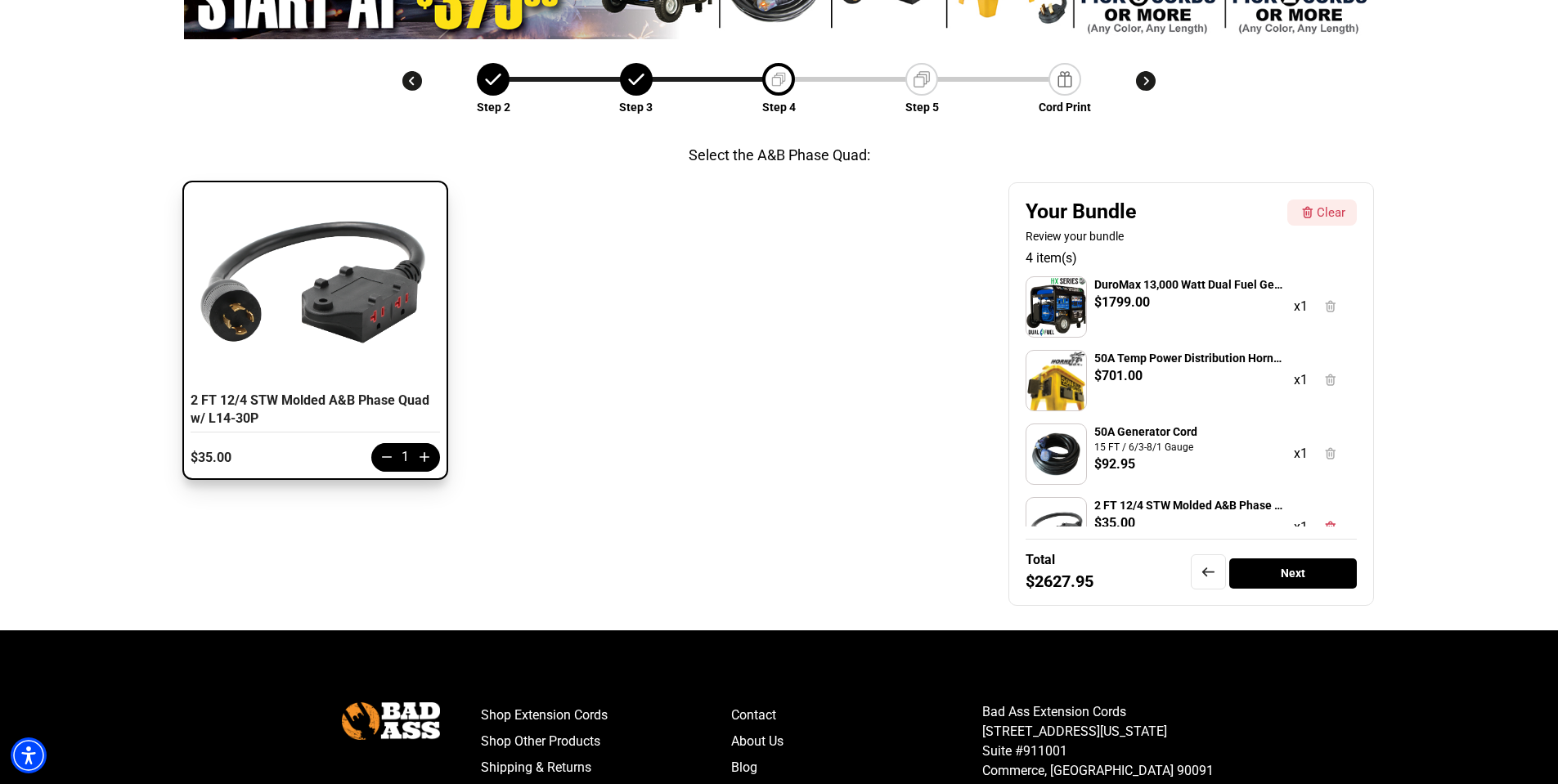
click at [1298, 570] on div "Next" at bounding box center [1293, 573] width 128 height 30
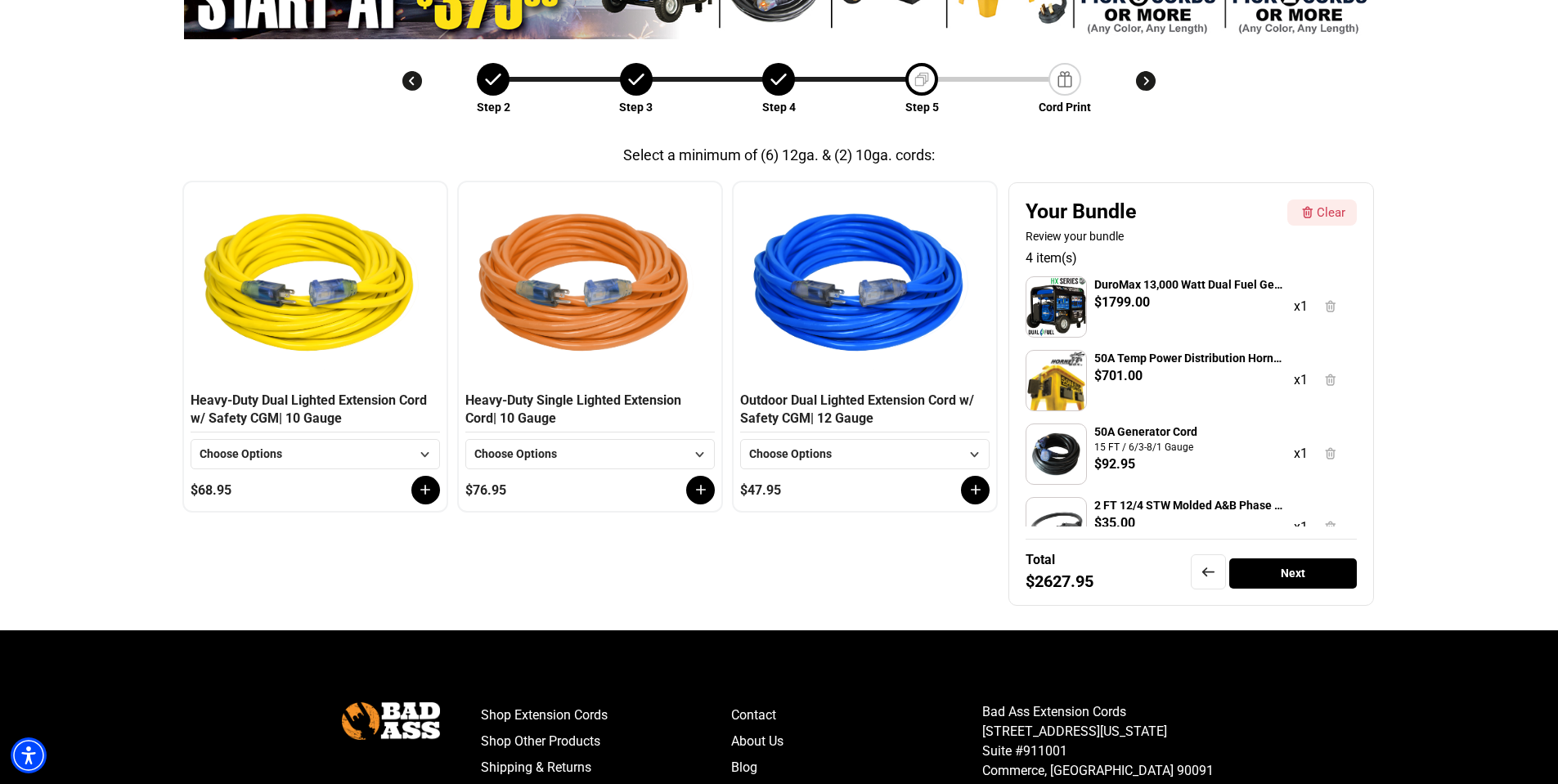
scroll to position [57, 0]
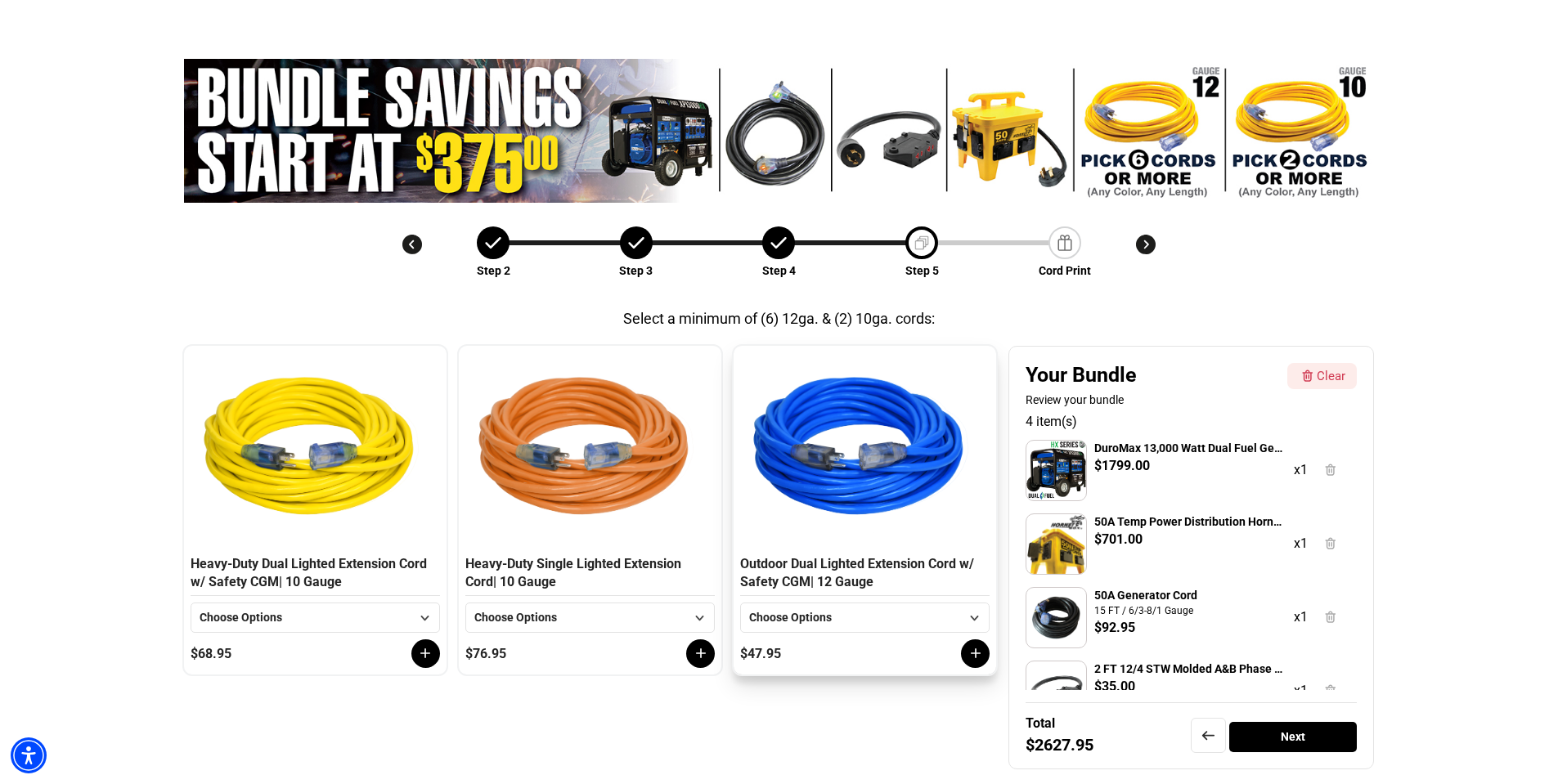
click at [900, 609] on div "Choose Options" at bounding box center [854, 617] width 211 height 18
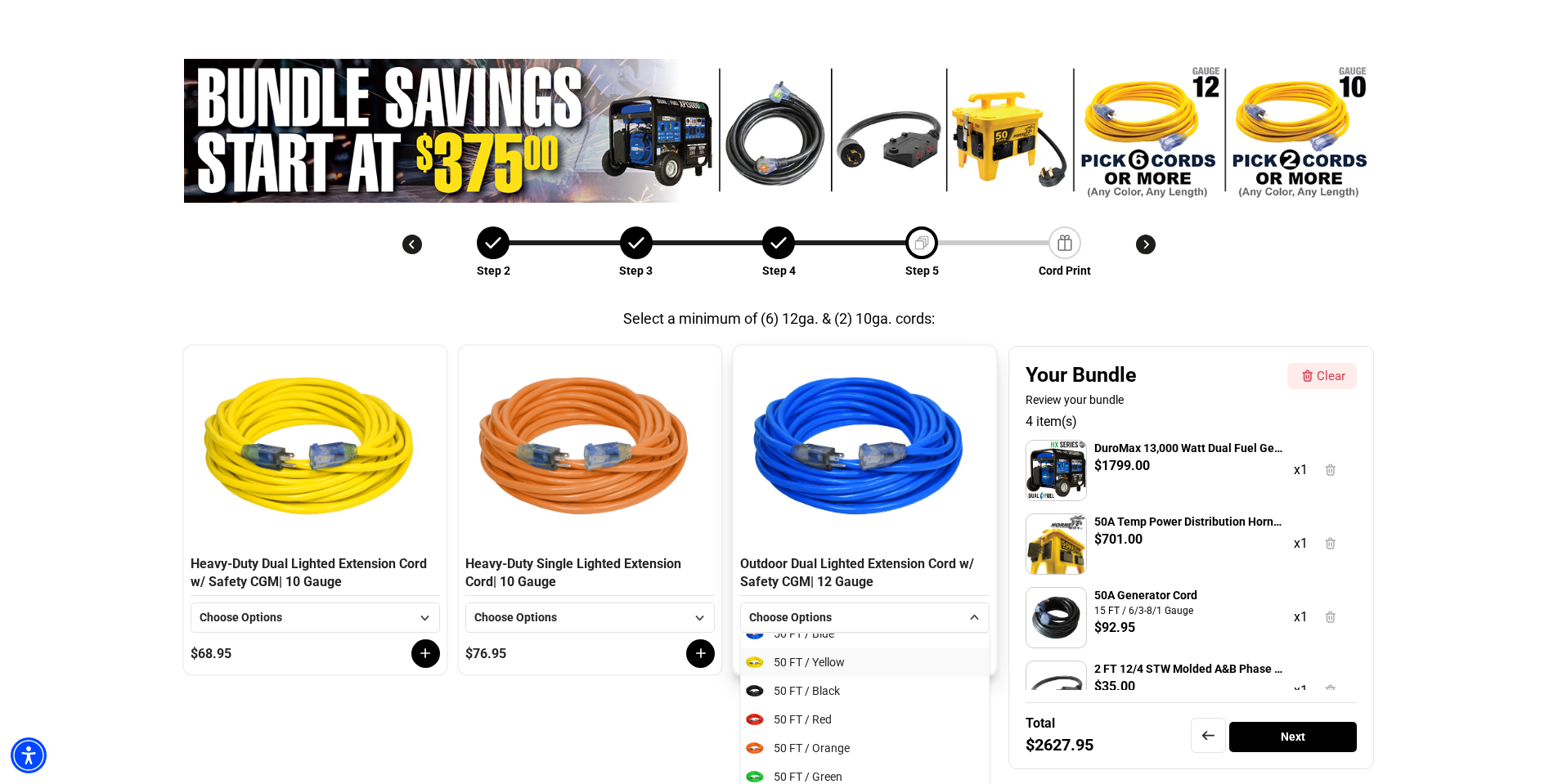
scroll to position [245, 0]
click at [870, 691] on li "50 FT / Black" at bounding box center [865, 688] width 248 height 28
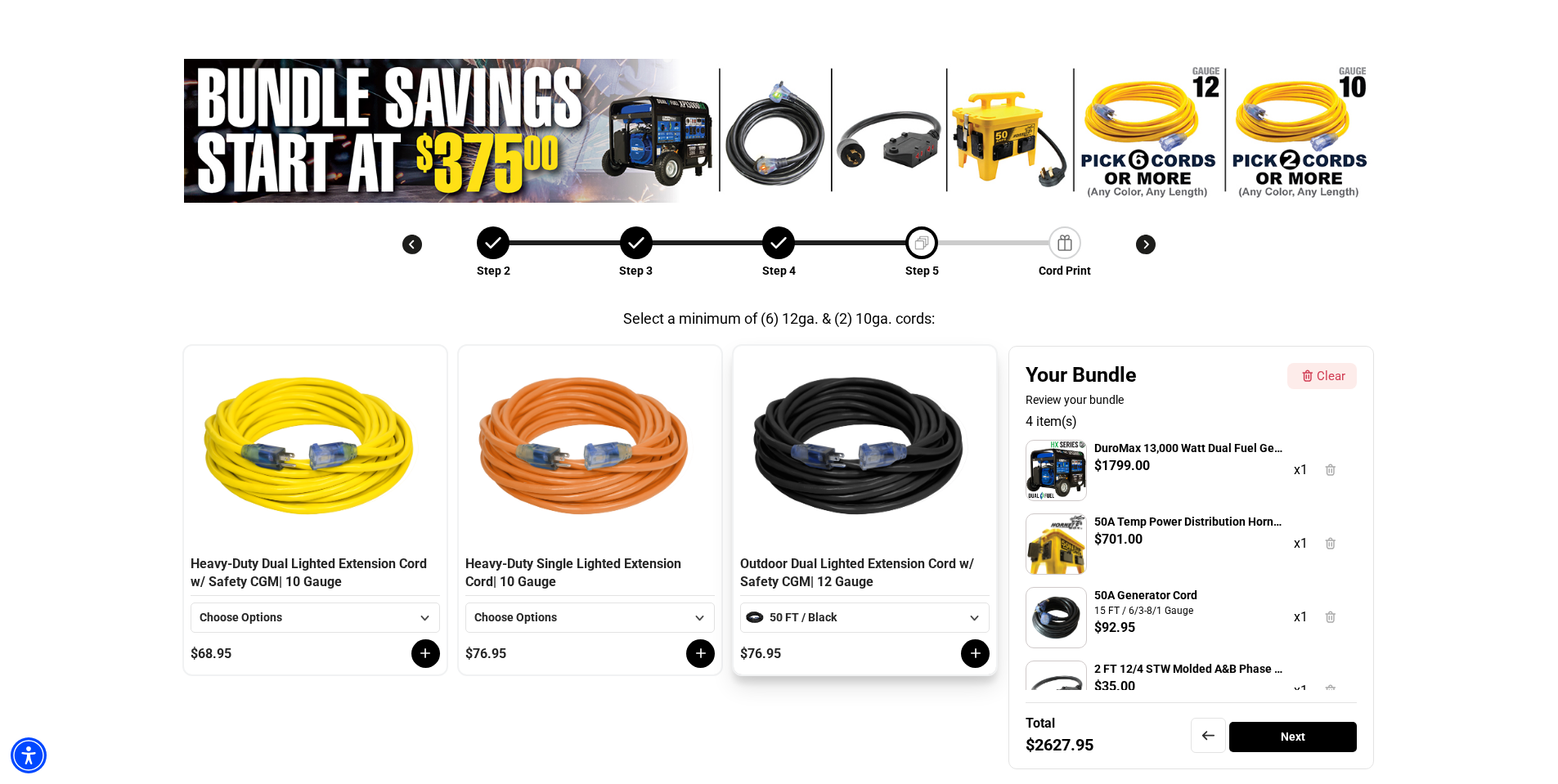
click at [980, 655] on icon at bounding box center [976, 653] width 17 height 17
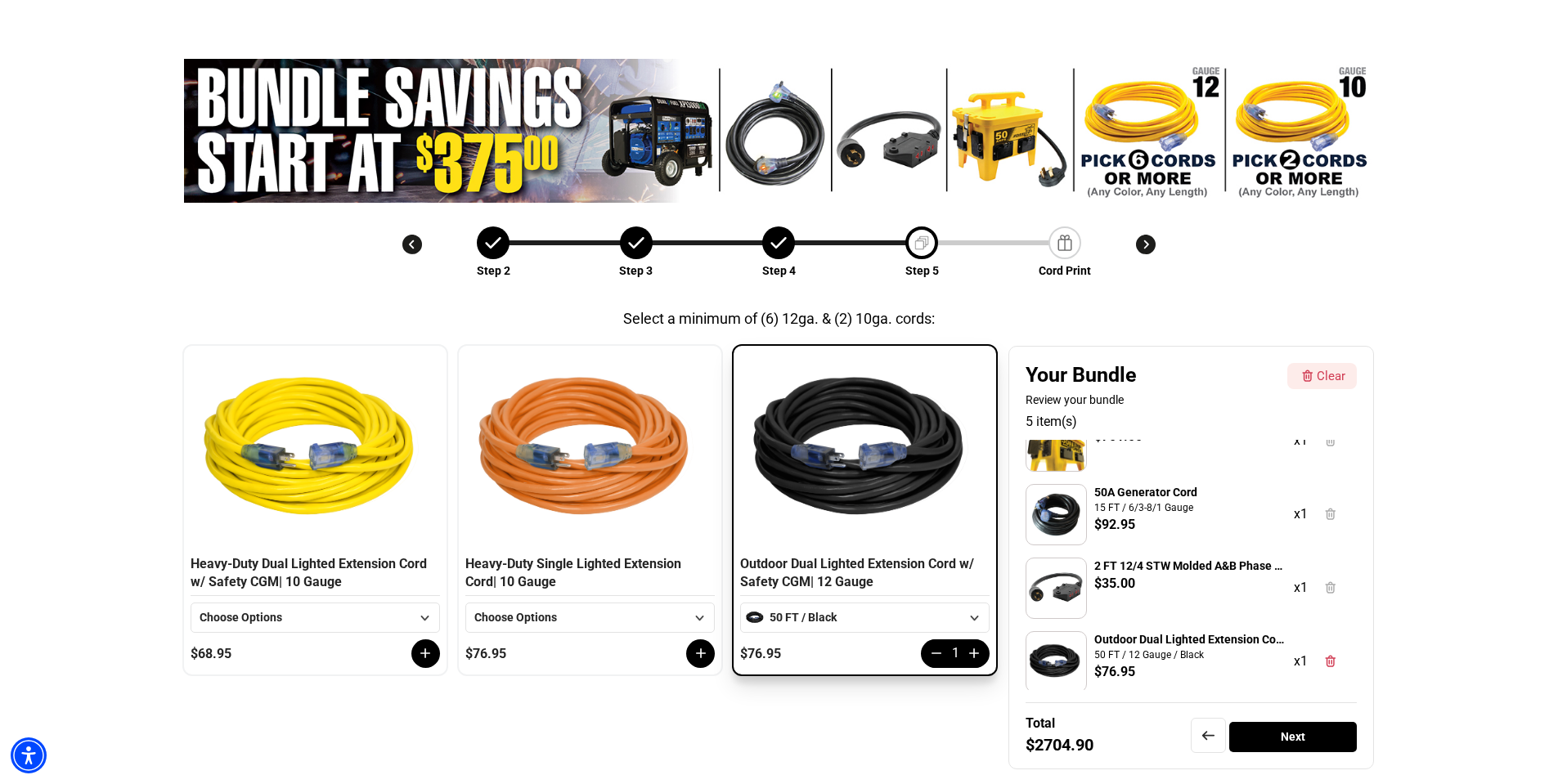
scroll to position [105, 0]
click at [978, 653] on icon at bounding box center [974, 653] width 10 height 10
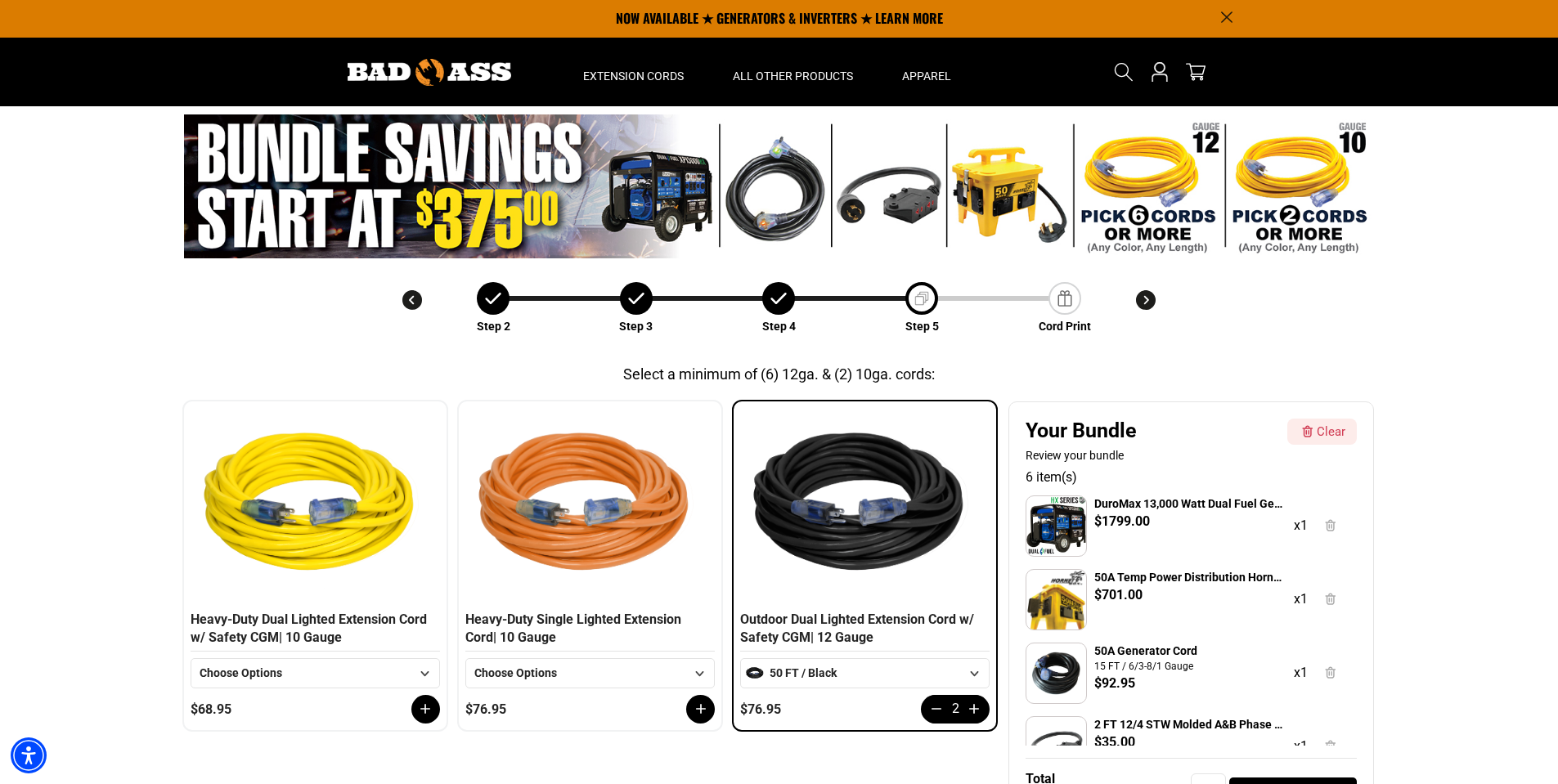
scroll to position [0, 0]
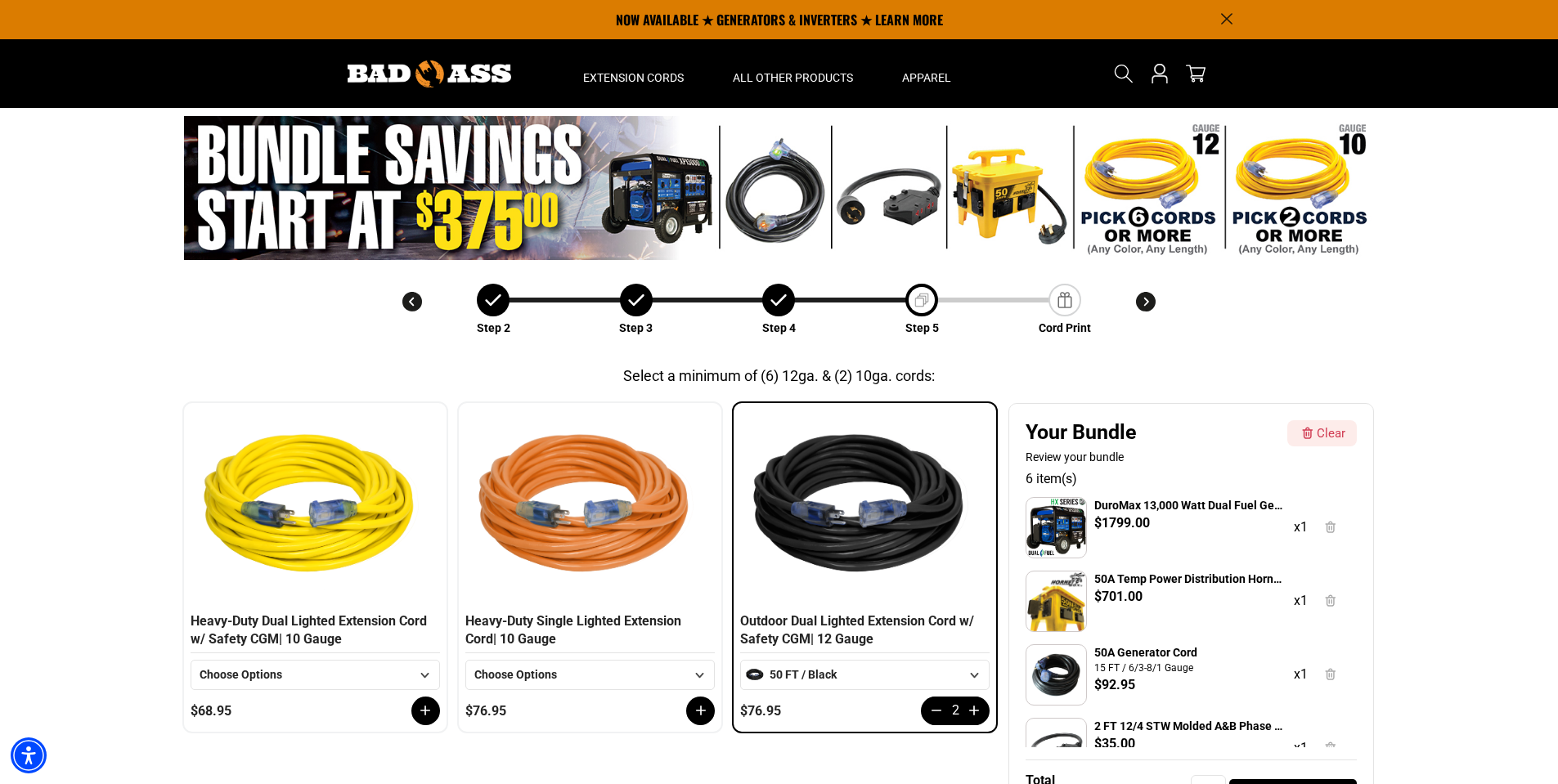
click at [409, 304] on icon at bounding box center [412, 302] width 20 height 20
click at [821, 22] on p "NOW AVAILABLE ★ GENERATORS & INVERTERS ★ LEARN MORE" at bounding box center [779, 20] width 908 height 39
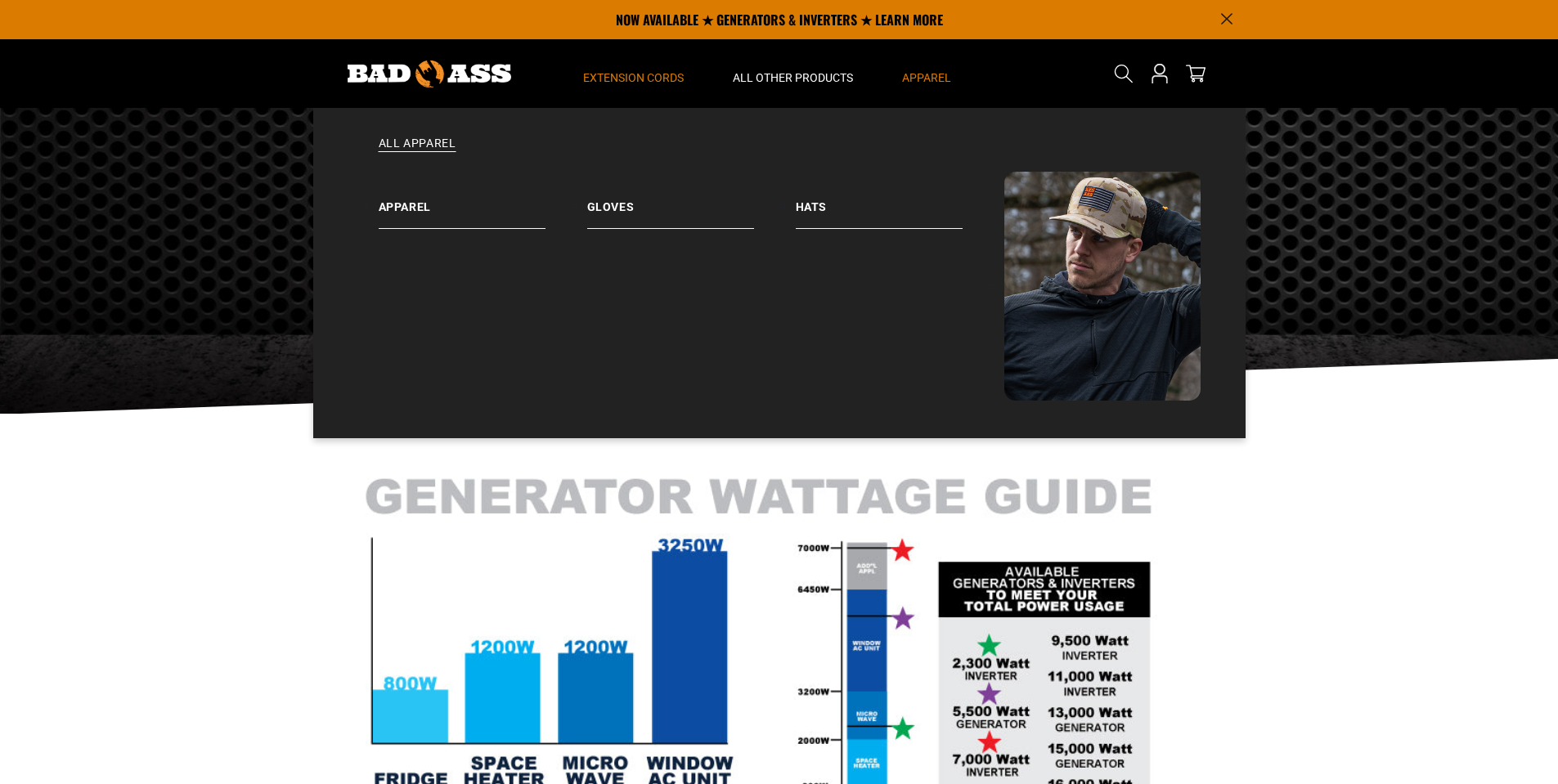
click at [933, 84] on span "Apparel" at bounding box center [927, 77] width 49 height 15
click at [409, 209] on link "Apparel" at bounding box center [482, 200] width 209 height 57
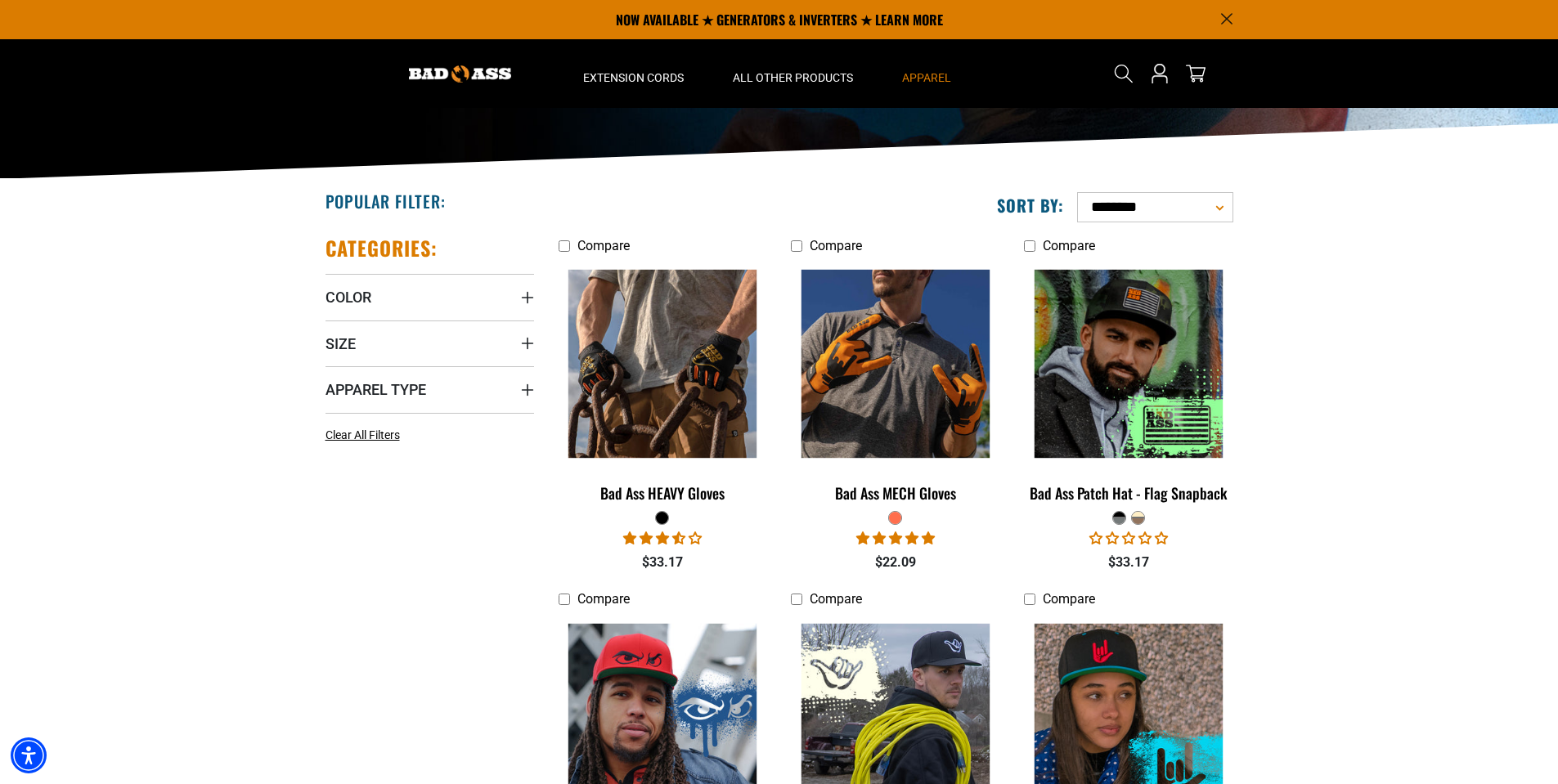
scroll to position [81, 0]
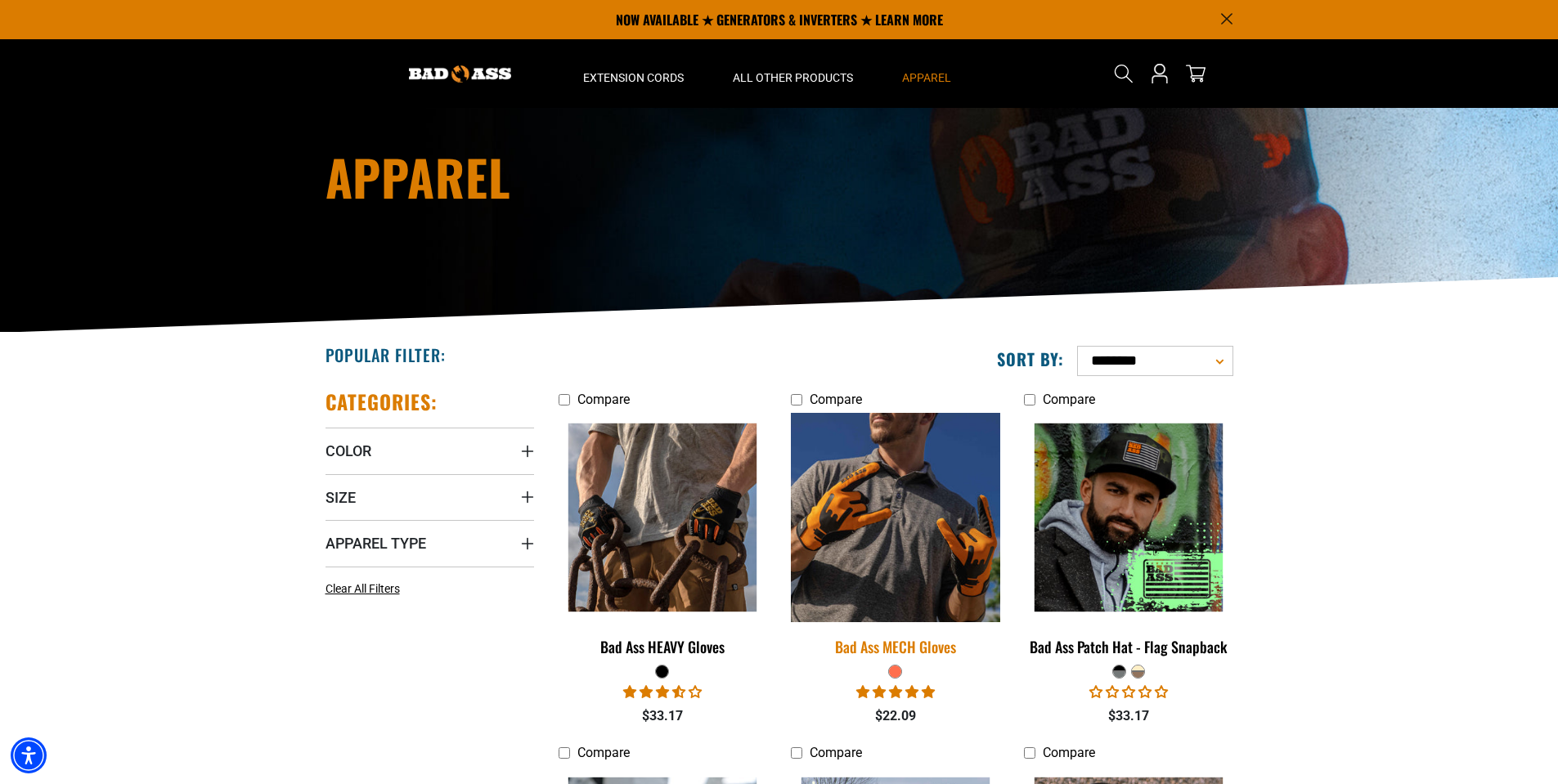
click at [893, 549] on img at bounding box center [896, 517] width 229 height 210
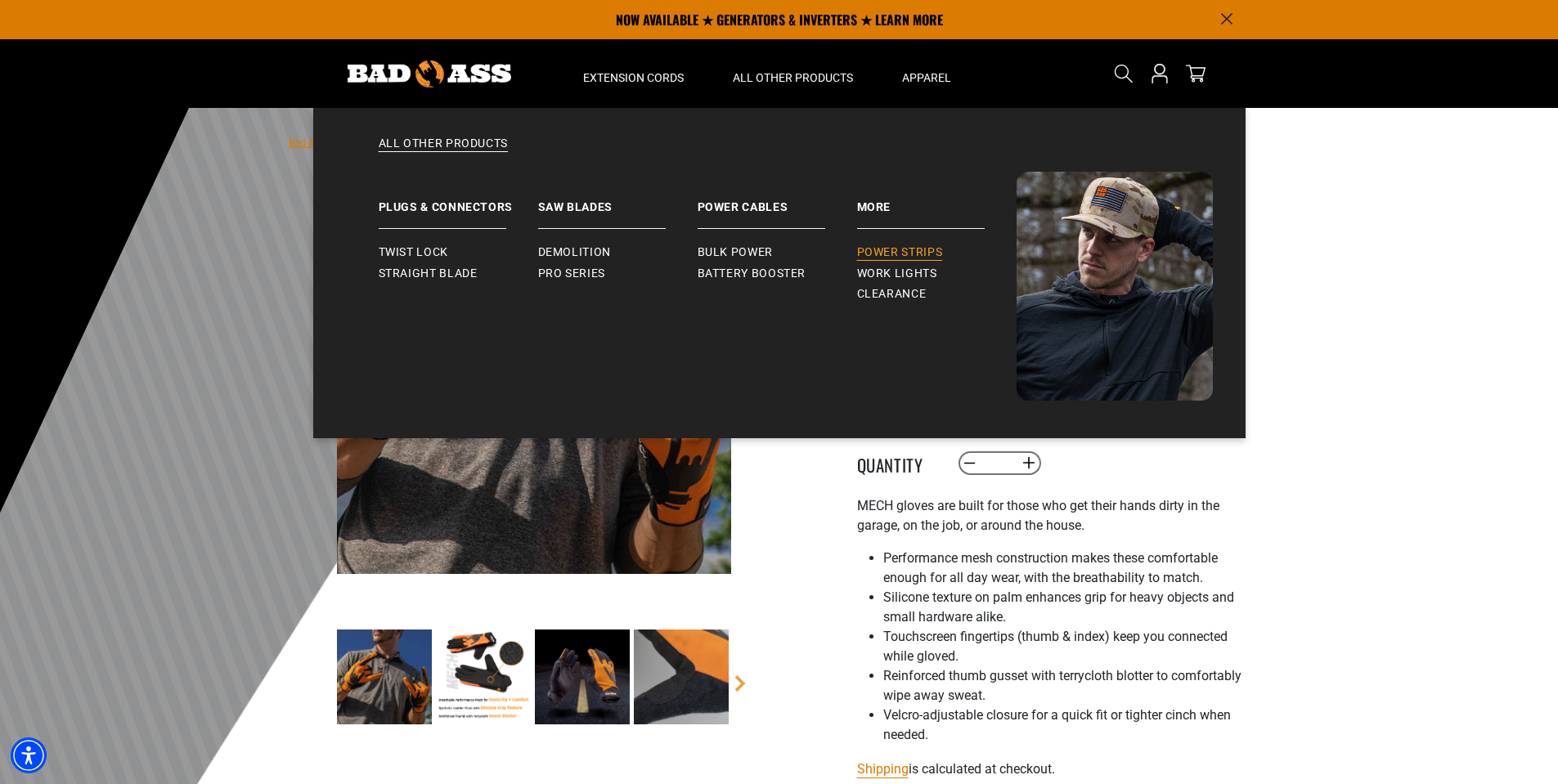
click at [880, 252] on span "Power Strips" at bounding box center [900, 252] width 86 height 15
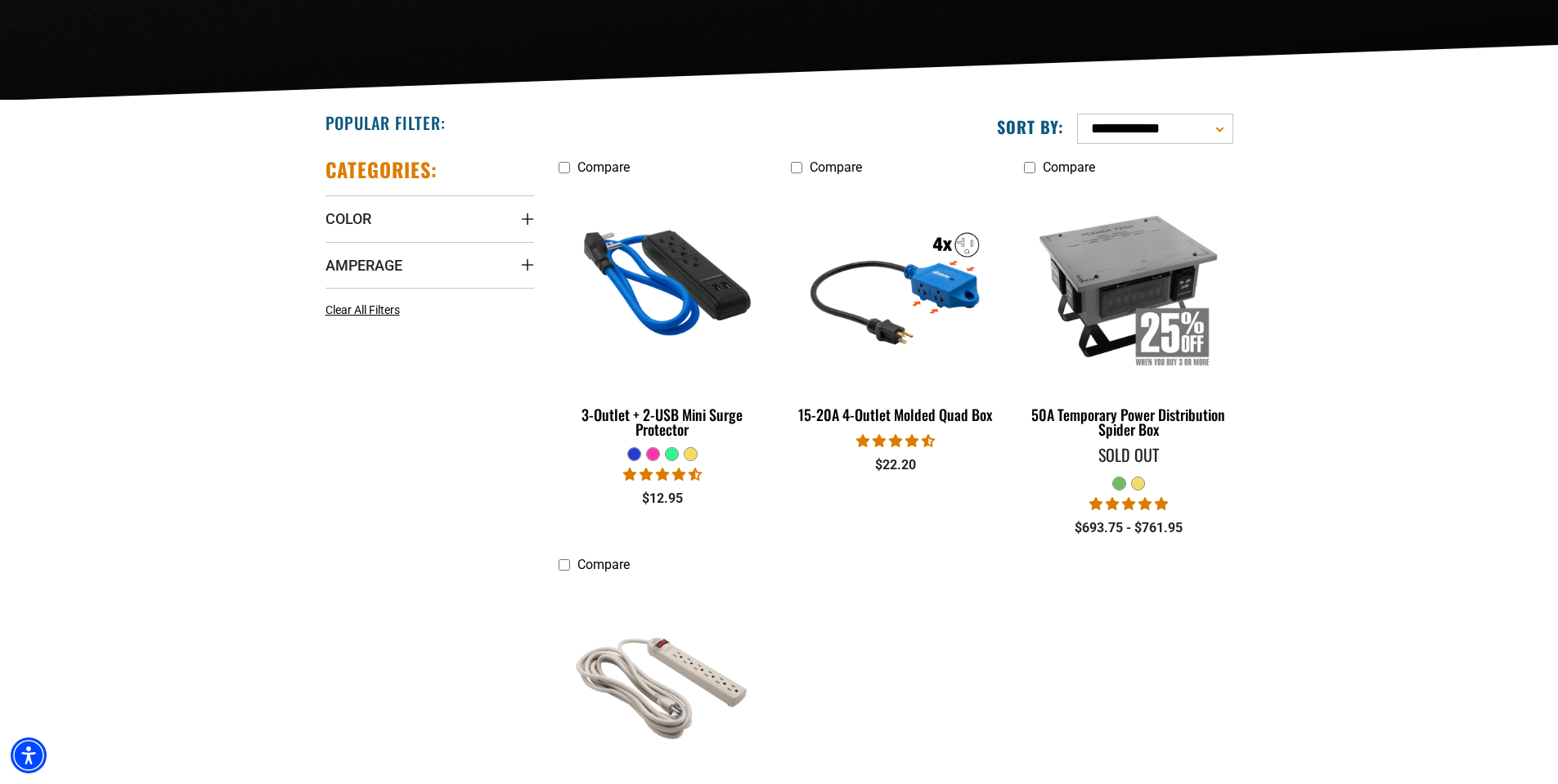
scroll to position [327, 0]
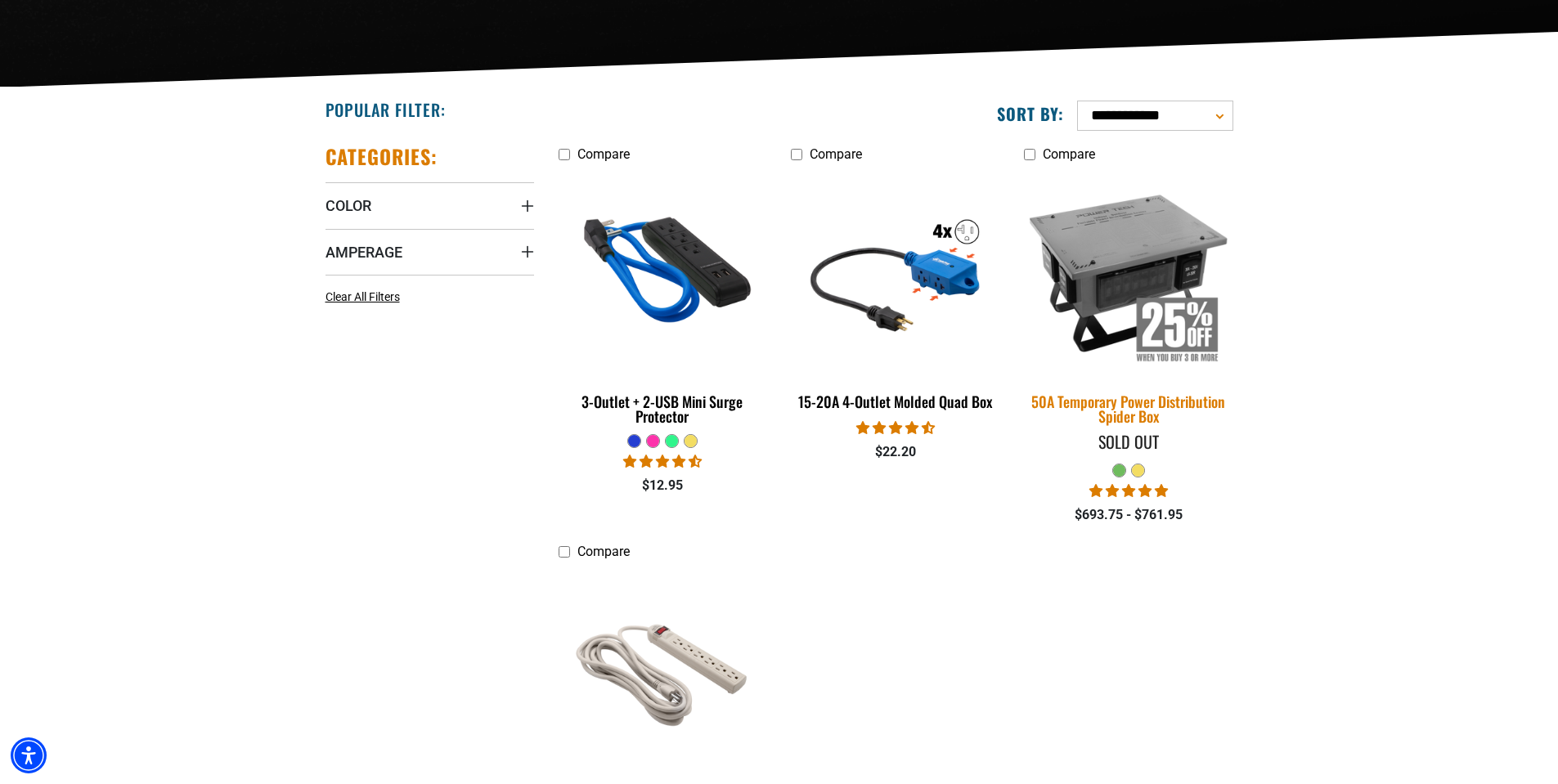
click at [1106, 263] on img at bounding box center [1129, 272] width 229 height 210
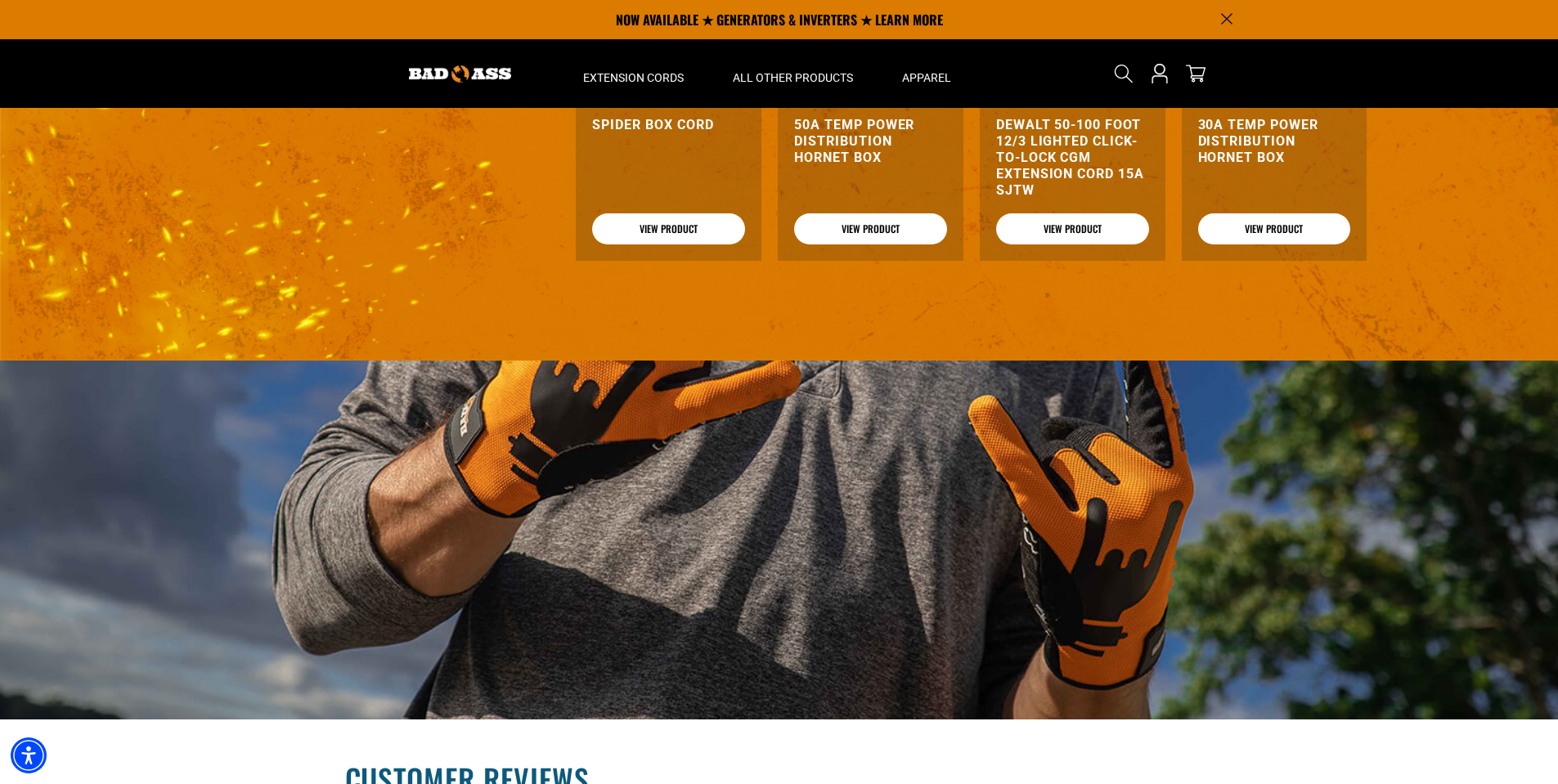
scroll to position [1716, 0]
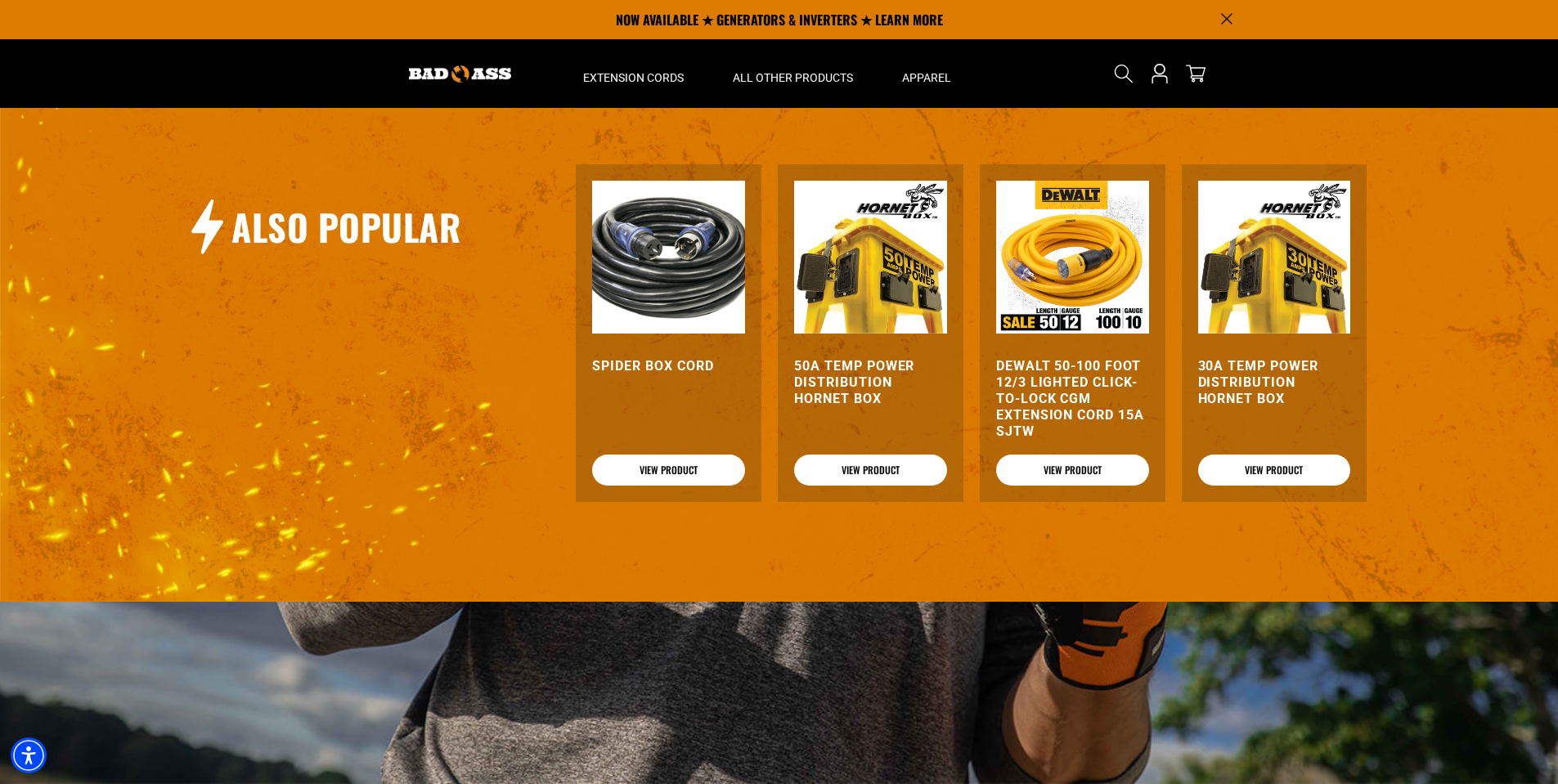
click at [868, 271] on img at bounding box center [871, 257] width 153 height 153
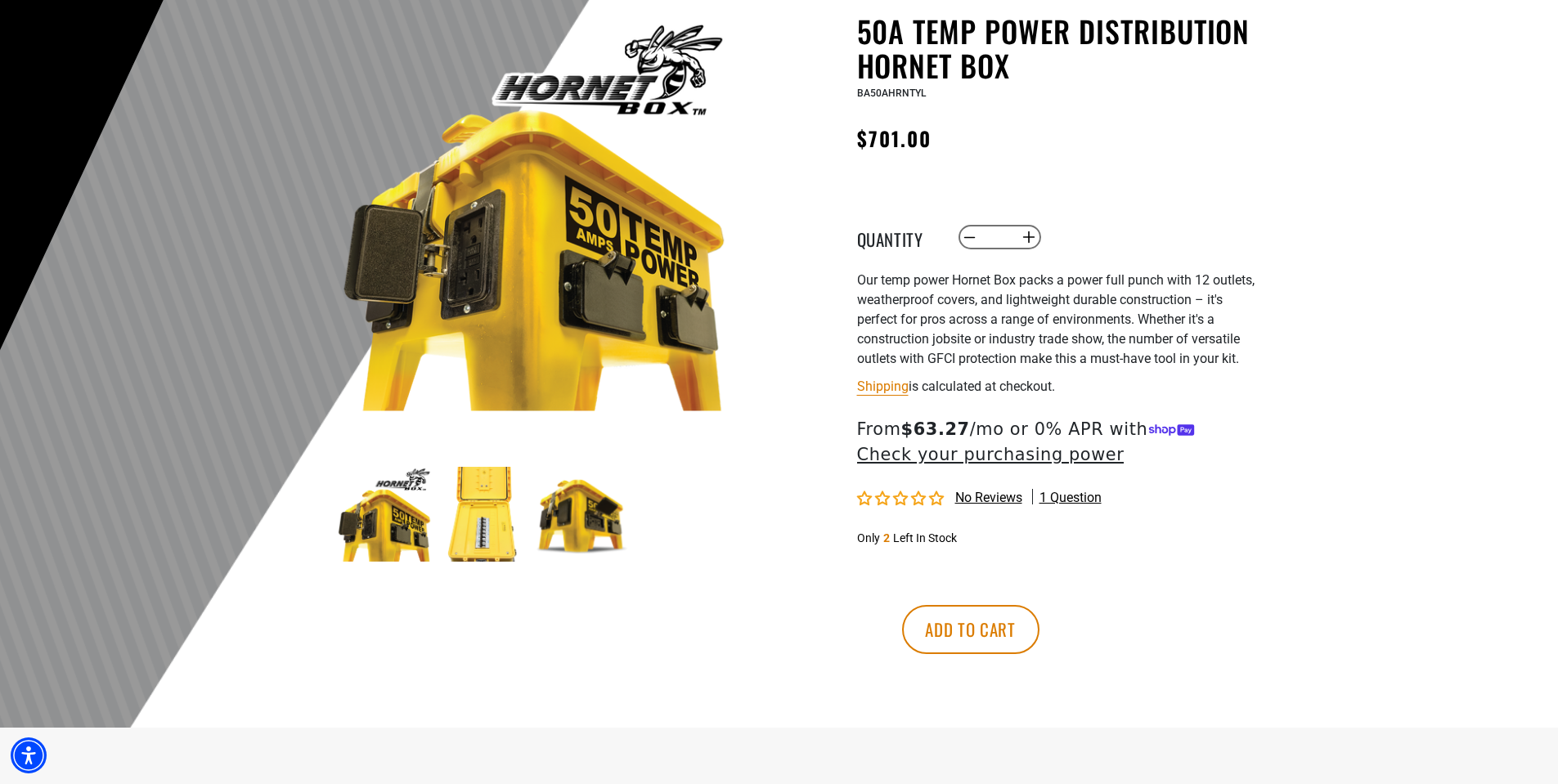
scroll to position [164, 0]
click at [503, 529] on img at bounding box center [483, 513] width 95 height 95
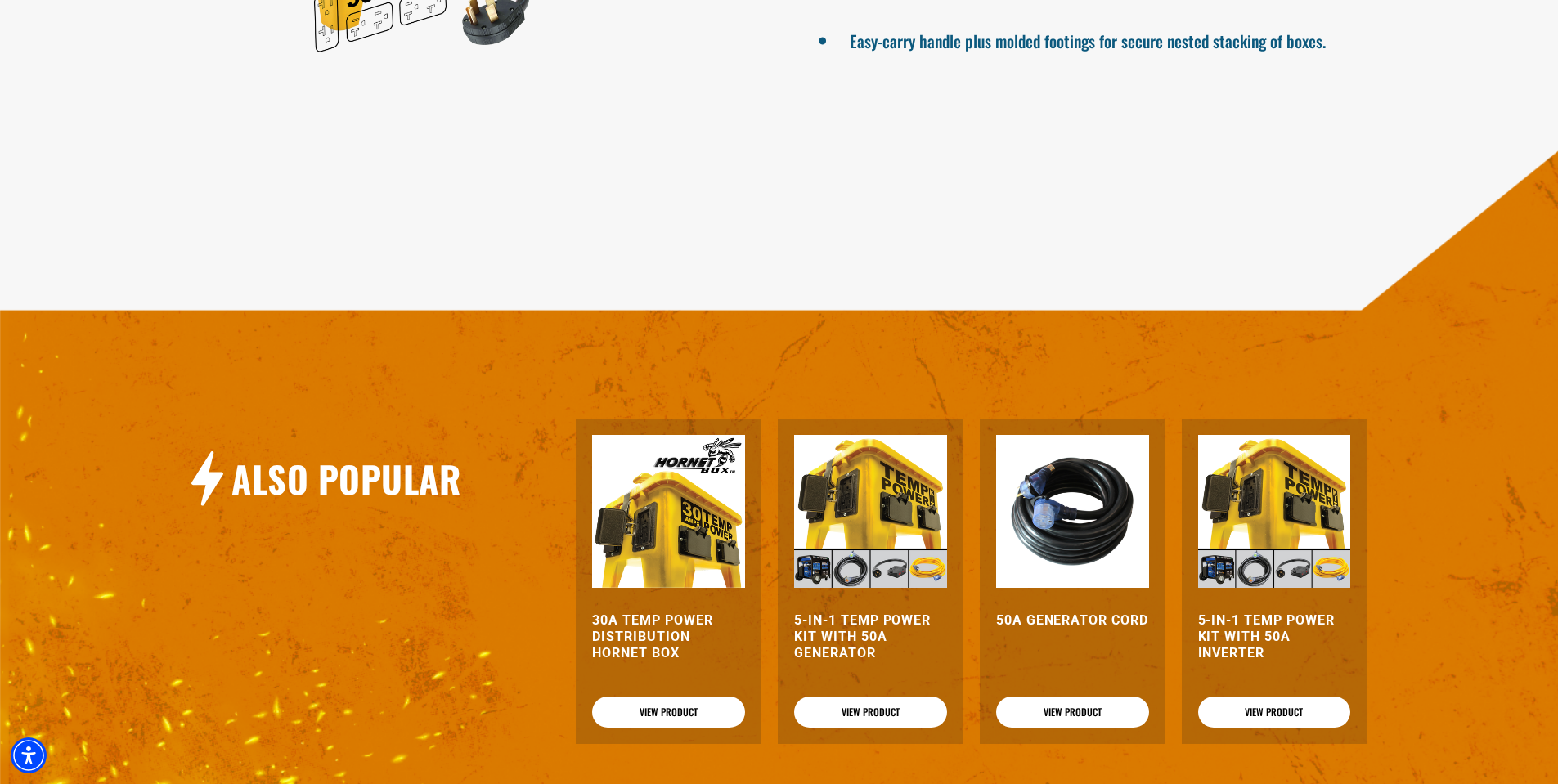
scroll to position [1307, 0]
